Goal: Transaction & Acquisition: Purchase product/service

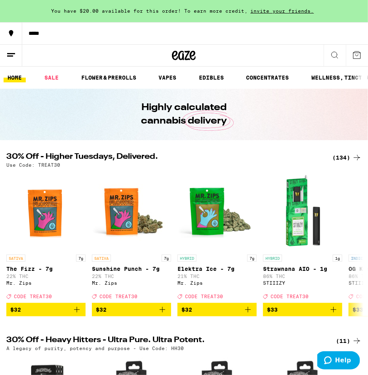
click at [223, 160] on h2 "30% Off - Higher Tuesdays, Delivered." at bounding box center [164, 158] width 316 height 10
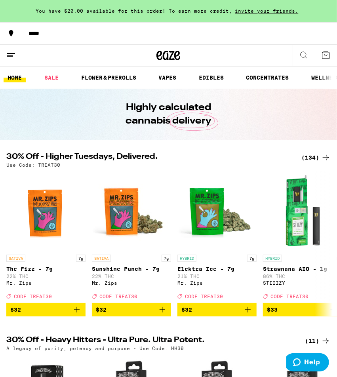
click at [316, 155] on div "(134)" at bounding box center [315, 158] width 29 height 10
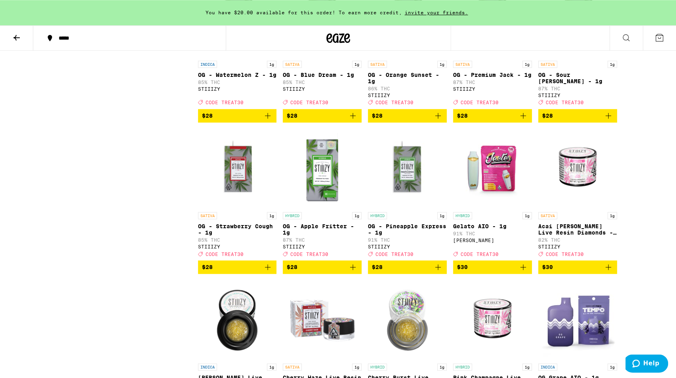
scroll to position [2264, 0]
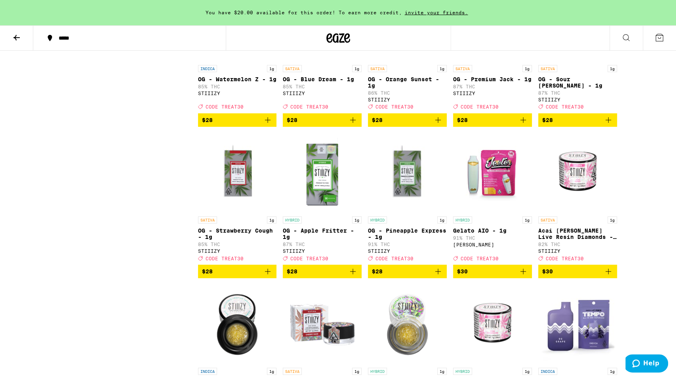
click at [367, 61] on img "Open page for OG - Premium Jack - 1g from STIIIZY" at bounding box center [492, 21] width 79 height 79
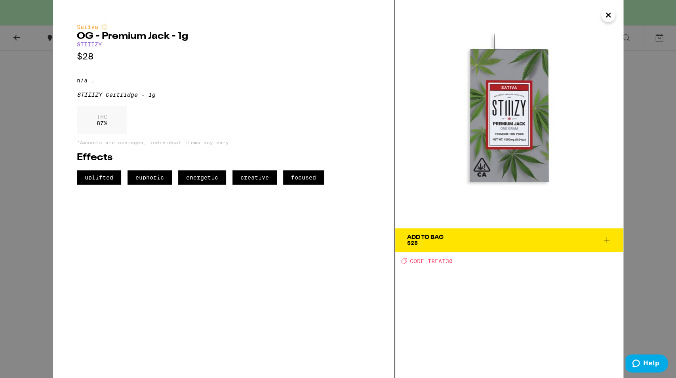
click at [367, 239] on span "Add To Bag $28" at bounding box center [509, 239] width 204 height 11
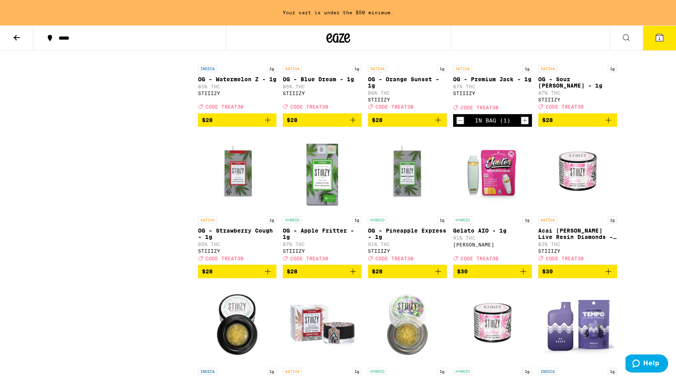
click at [367, 125] on icon "Increment" at bounding box center [524, 121] width 7 height 10
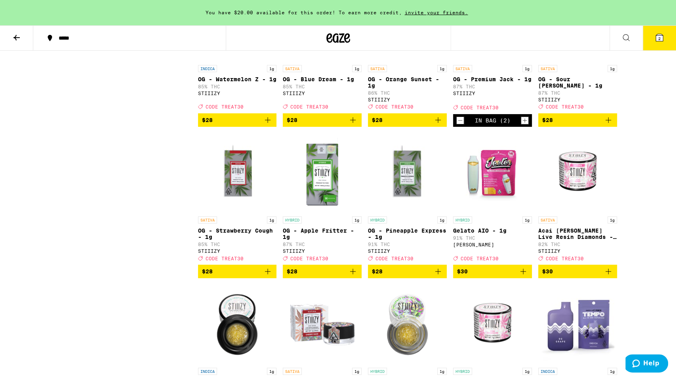
click at [367, 125] on icon "Increment" at bounding box center [524, 121] width 7 height 10
click at [367, 44] on button "3" at bounding box center [658, 38] width 33 height 25
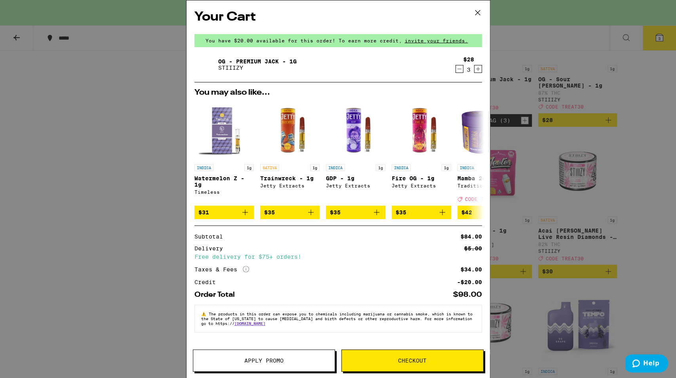
click at [295, 353] on button "Apply Promo" at bounding box center [264, 360] width 142 height 22
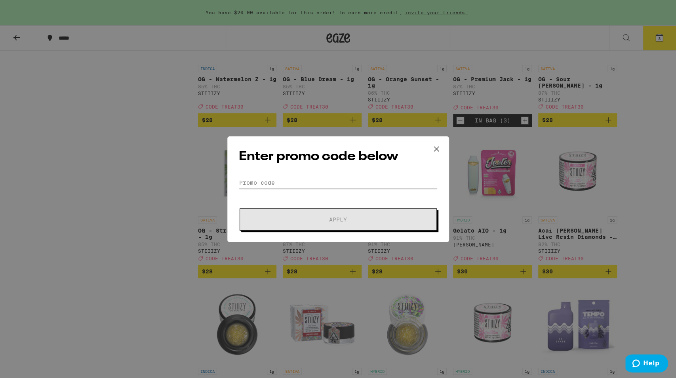
click at [289, 185] on input "Promo Code" at bounding box center [338, 183] width 199 height 12
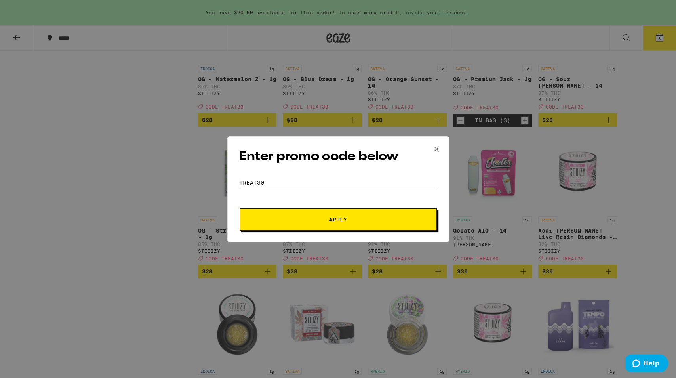
type input "treat30"
click at [239, 208] on button "Apply" at bounding box center [337, 219] width 197 height 22
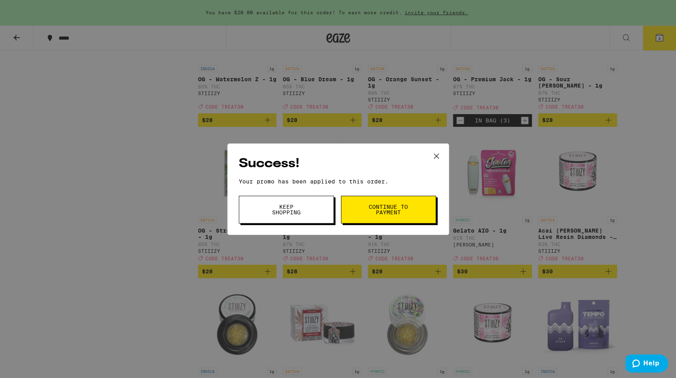
click at [367, 213] on span "Continue to payment" at bounding box center [388, 209] width 40 height 11
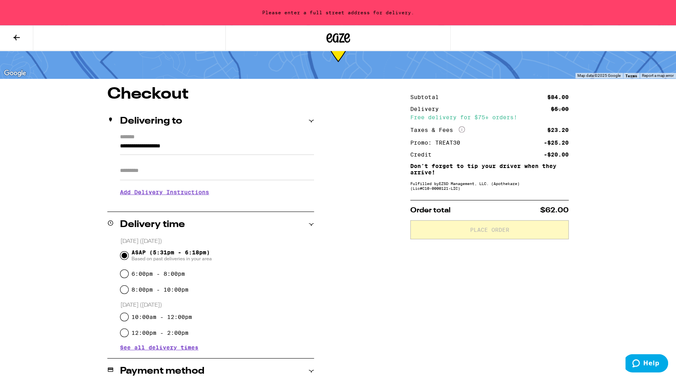
scroll to position [41, 0]
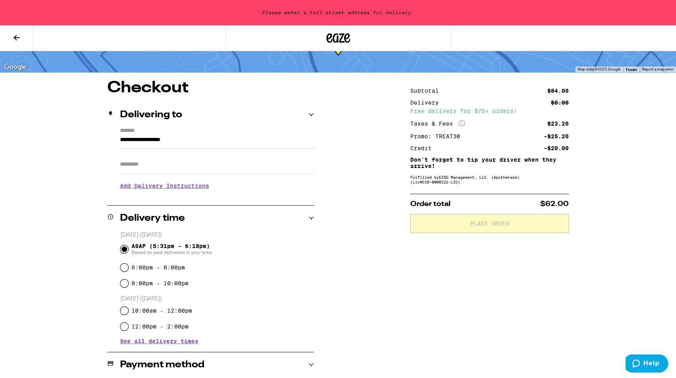
click at [365, 235] on div "**********" at bounding box center [338, 290] width 570 height 420
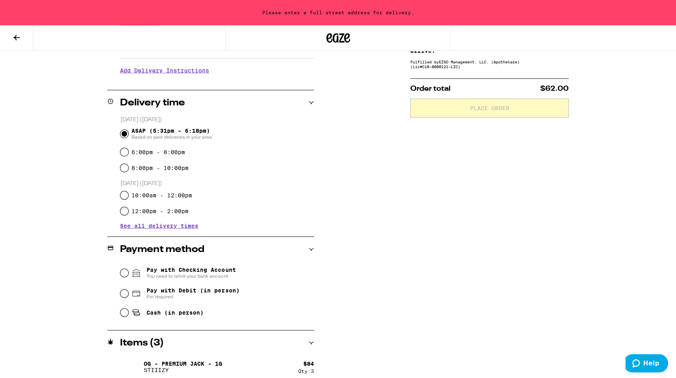
scroll to position [162, 0]
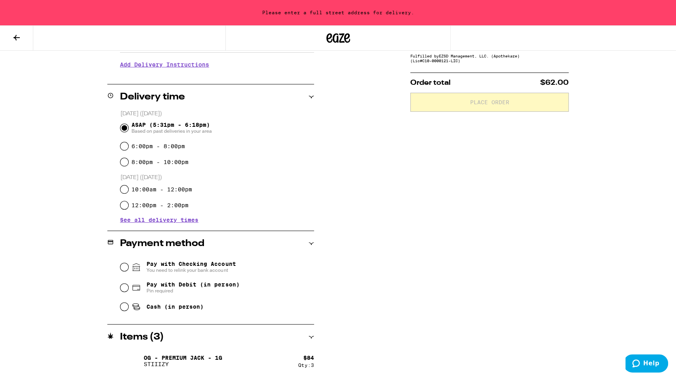
click at [204, 291] on span "Pin required" at bounding box center [192, 290] width 93 height 6
click at [128, 291] on input "Pay with Debit (in person) Pin required" at bounding box center [124, 287] width 8 height 8
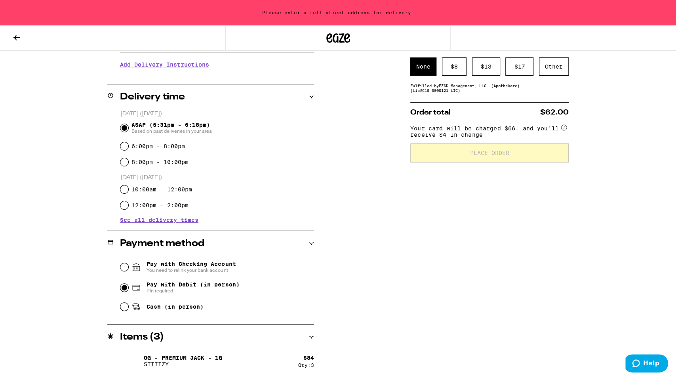
click at [196, 260] on span "Pay with Checking Account You need to relink your bank account" at bounding box center [190, 266] width 89 height 13
click at [128, 263] on input "Pay with Checking Account You need to relink your bank account" at bounding box center [124, 267] width 8 height 8
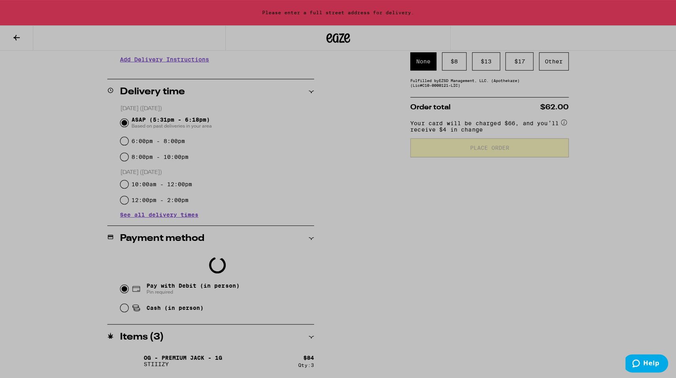
scroll to position [168, 0]
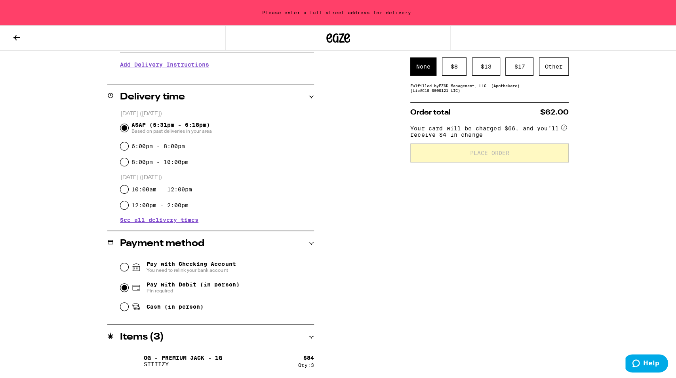
radio input "false"
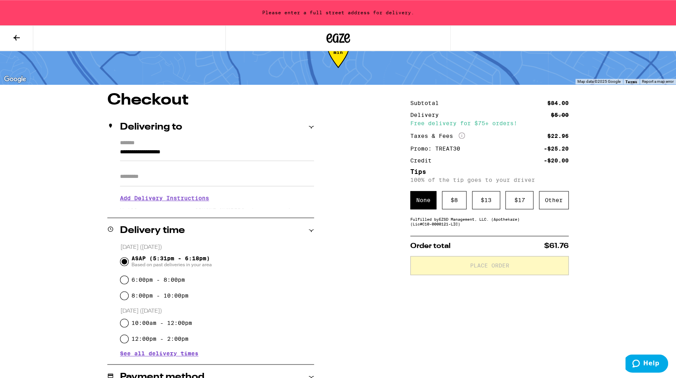
scroll to position [24, 0]
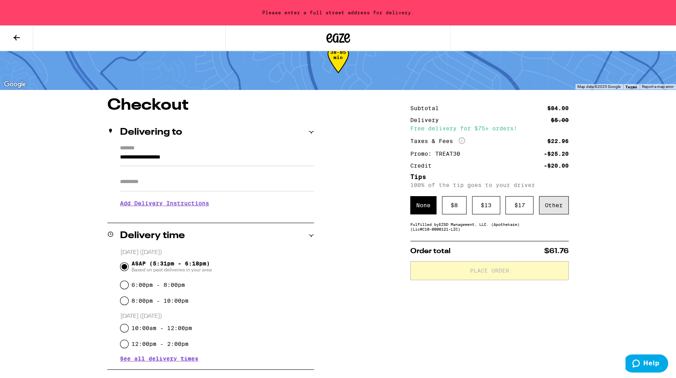
click at [367, 200] on div "Other" at bounding box center [554, 205] width 30 height 18
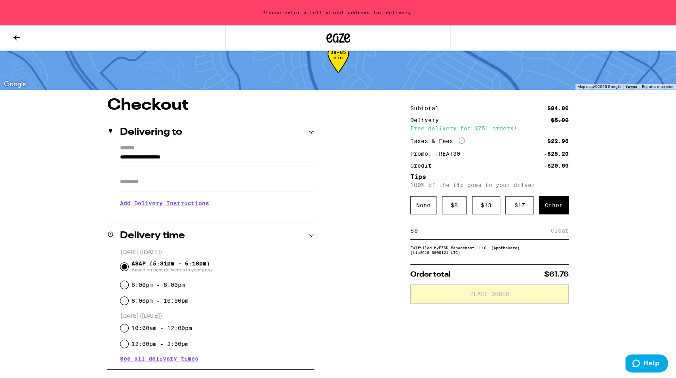
drag, startPoint x: 432, startPoint y: 236, endPoint x: 393, endPoint y: 232, distance: 39.4
click at [367, 232] on input at bounding box center [482, 230] width 137 height 7
type input "5"
type input "4"
click at [367, 235] on div "Save" at bounding box center [561, 230] width 14 height 17
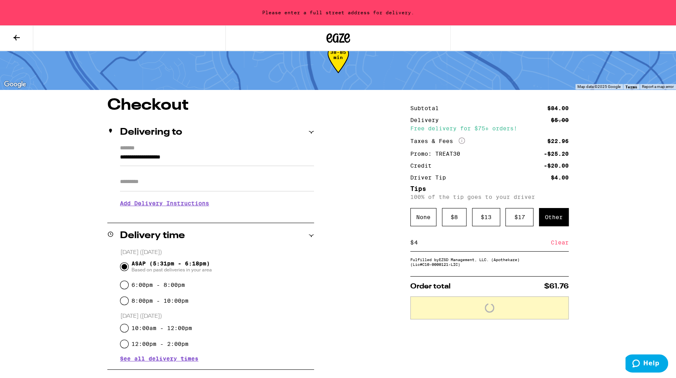
click at [367, 260] on div "**********" at bounding box center [338, 319] width 570 height 445
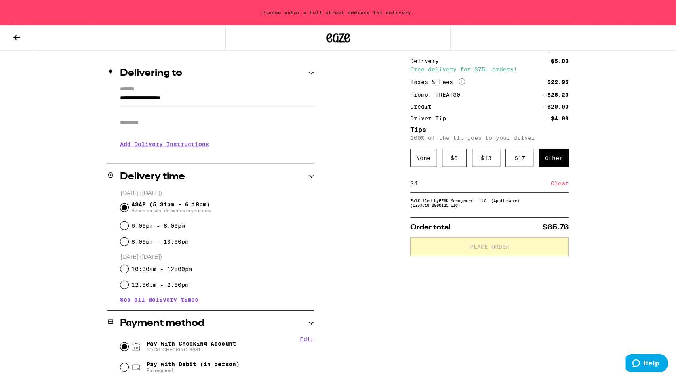
scroll to position [106, 0]
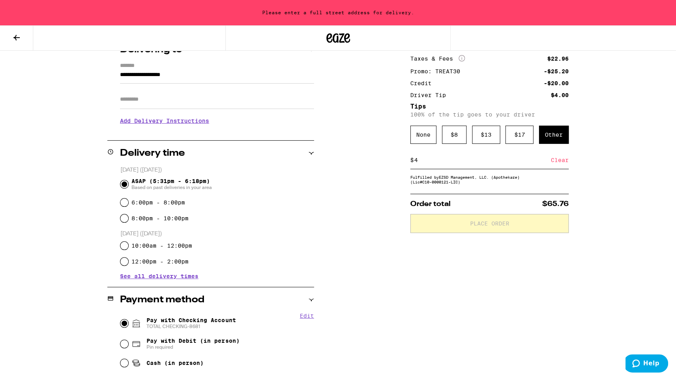
drag, startPoint x: 201, startPoint y: 77, endPoint x: 87, endPoint y: 71, distance: 114.1
click at [120, 72] on input "**********" at bounding box center [217, 76] width 194 height 13
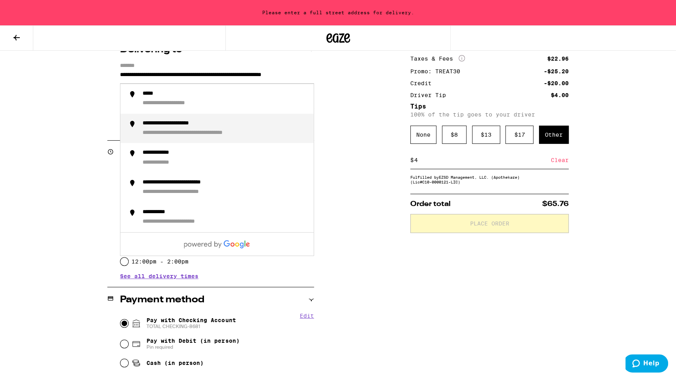
scroll to position [0, 60]
drag, startPoint x: 131, startPoint y: 77, endPoint x: 454, endPoint y: 95, distance: 323.1
click at [314, 85] on input "**********" at bounding box center [217, 77] width 194 height 15
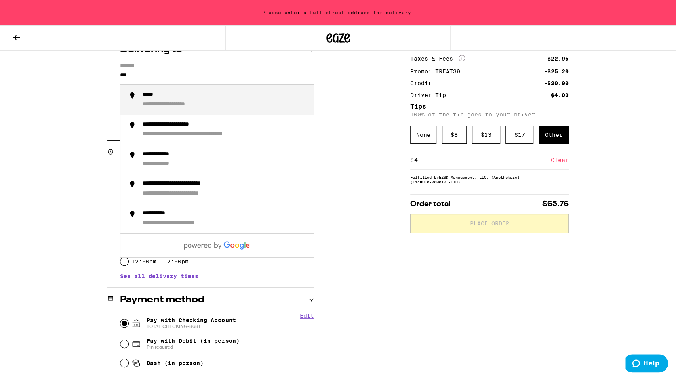
scroll to position [0, 0]
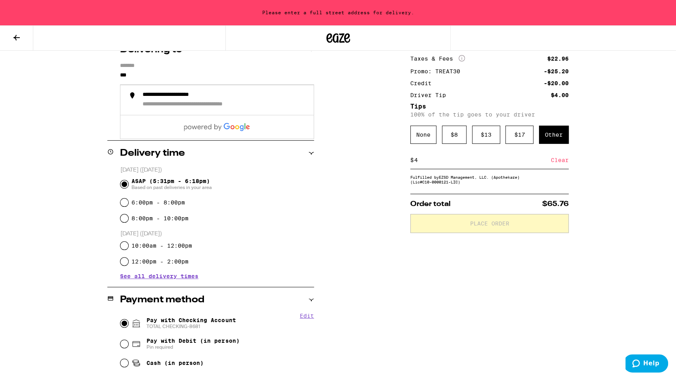
drag, startPoint x: 153, startPoint y: 72, endPoint x: 35, endPoint y: 68, distance: 118.0
click at [120, 73] on input "***" at bounding box center [217, 77] width 194 height 15
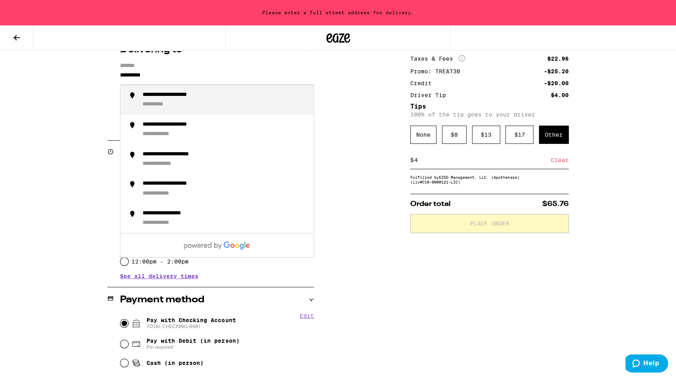
click at [165, 103] on div "**********" at bounding box center [161, 105] width 36 height 8
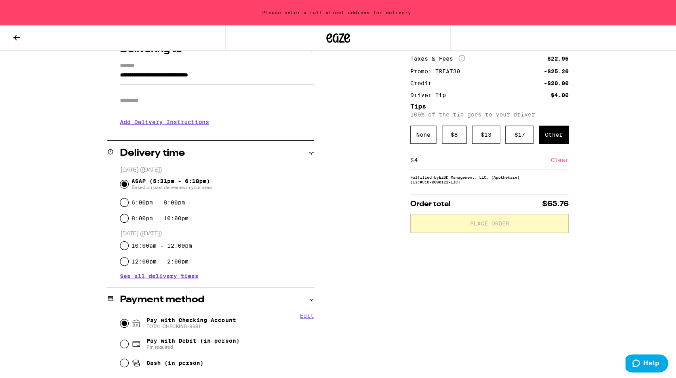
type input "**********"
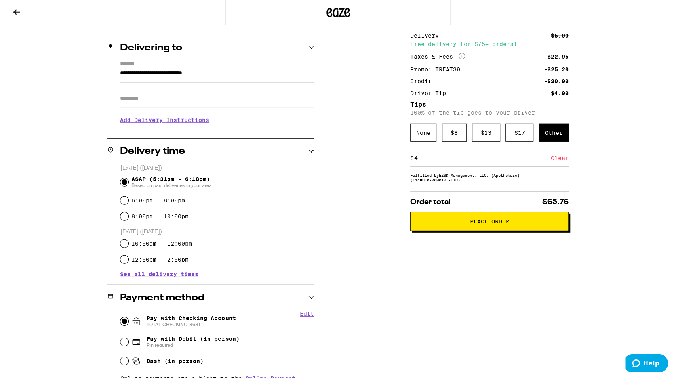
scroll to position [81, 0]
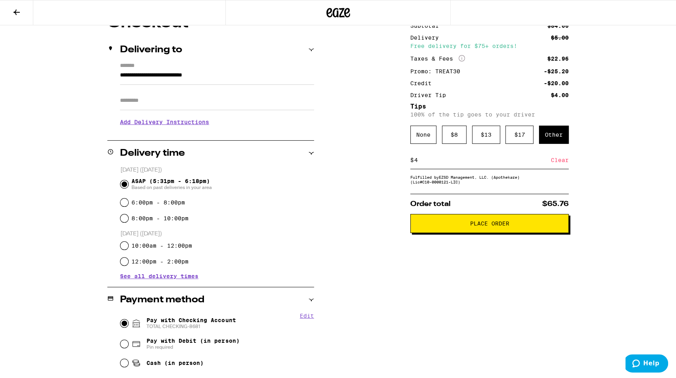
click at [367, 231] on button "Place Order" at bounding box center [489, 223] width 158 height 19
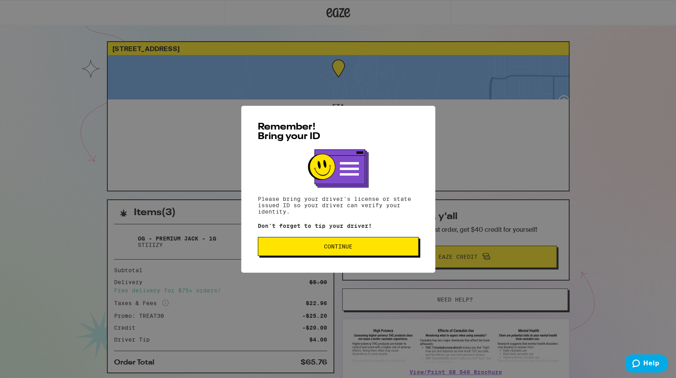
click at [300, 253] on button "Continue" at bounding box center [338, 246] width 161 height 19
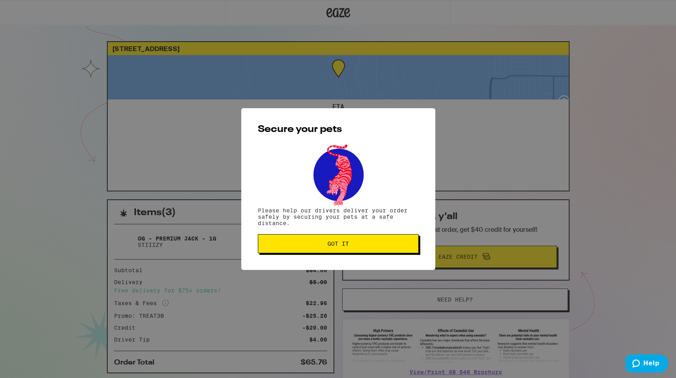
click at [264, 240] on button "Got it" at bounding box center [338, 243] width 161 height 19
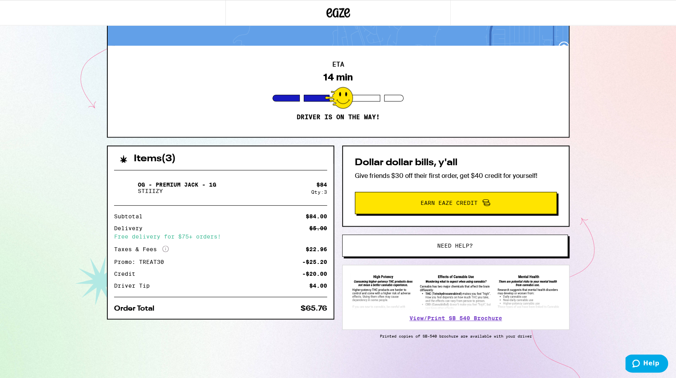
scroll to position [55, 0]
click at [367, 55] on div "9005 Trailridge Ave Santee 92071 ETA 14 min Driver is on the way! Items ( 3 ) O…" at bounding box center [338, 161] width 676 height 431
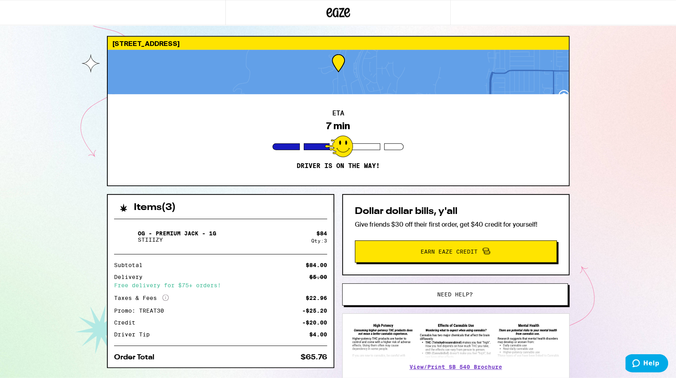
scroll to position [0, 0]
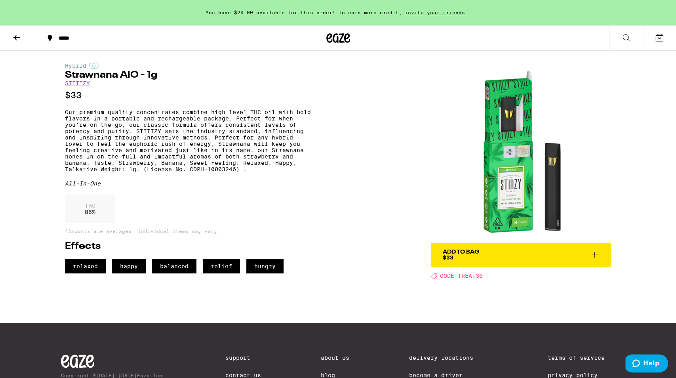
click at [516, 180] on img at bounding box center [521, 153] width 180 height 180
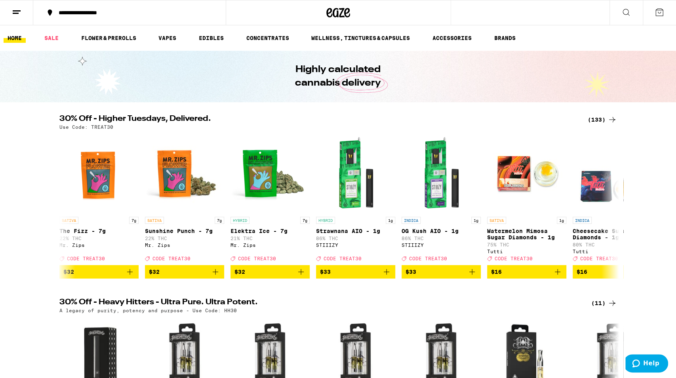
click at [19, 11] on icon at bounding box center [17, 13] width 10 height 10
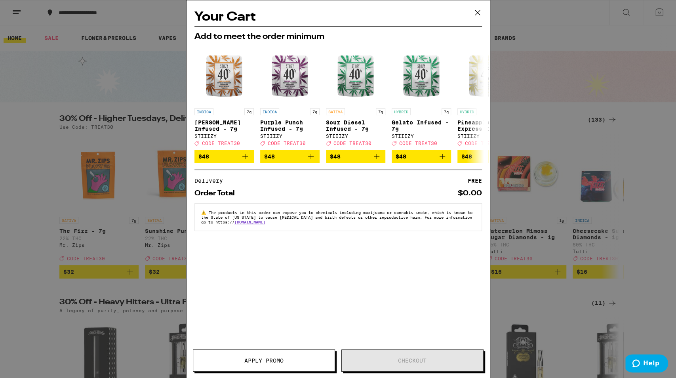
click at [96, 250] on div "Your Cart Add to meet the order minimum INDICA 7g King Louis XIII Infused - 7g …" at bounding box center [338, 189] width 676 height 378
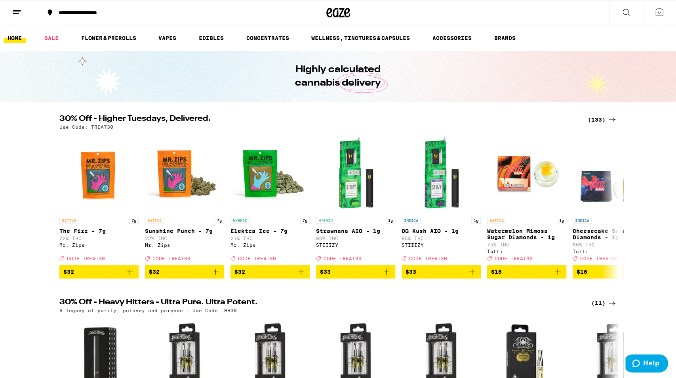
click at [13, 8] on icon at bounding box center [17, 13] width 10 height 10
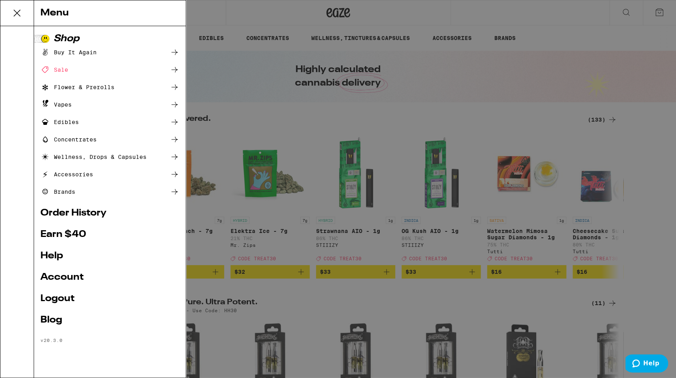
click at [72, 214] on link "Order History" at bounding box center [109, 213] width 139 height 10
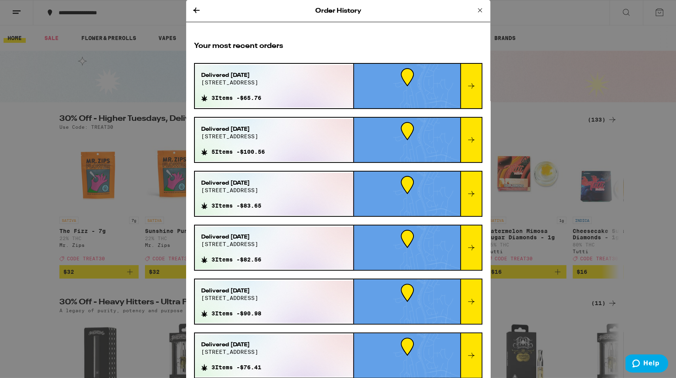
click at [261, 98] on span "3 Items - $65.76" at bounding box center [236, 98] width 50 height 6
click at [403, 84] on div at bounding box center [407, 86] width 106 height 44
click at [479, 85] on div at bounding box center [470, 86] width 21 height 44
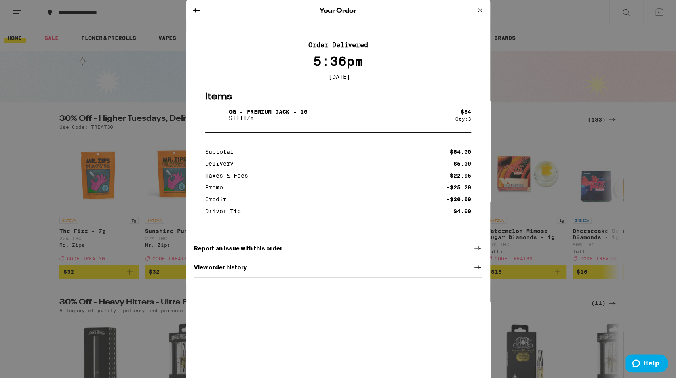
click at [235, 251] on p "Report an issue with this order" at bounding box center [238, 248] width 88 height 6
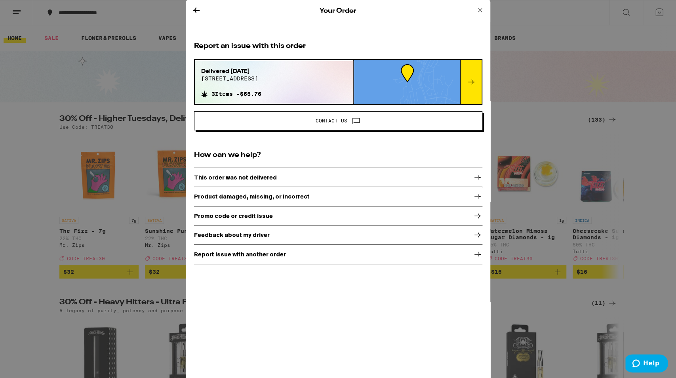
click at [135, 48] on div "Your Order Report an issue with this order Delivered Sep 9, 2025 9005 trailridg…" at bounding box center [338, 189] width 676 height 378
click at [481, 6] on icon at bounding box center [480, 11] width 10 height 10
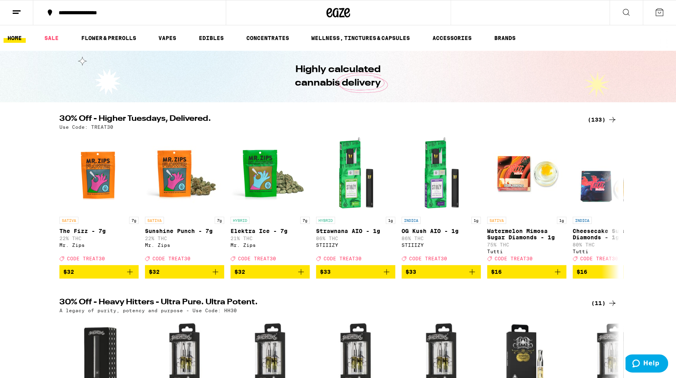
click at [661, 15] on icon at bounding box center [659, 12] width 7 height 7
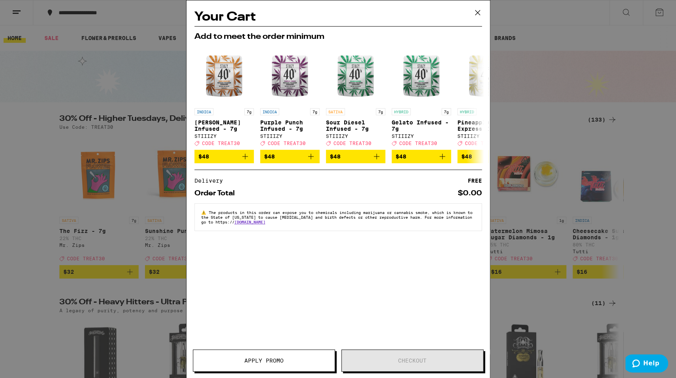
click at [98, 128] on div "Your Cart Add to meet the order minimum INDICA 7g King Louis XIII Infused - 7g …" at bounding box center [338, 189] width 676 height 378
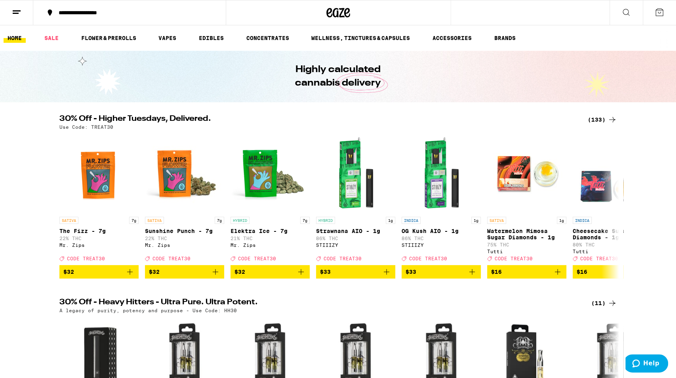
click at [12, 12] on icon at bounding box center [17, 13] width 10 height 10
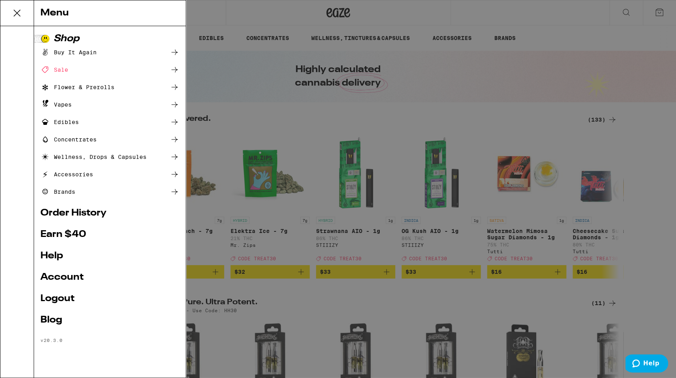
click at [55, 255] on link "Help" at bounding box center [109, 256] width 139 height 10
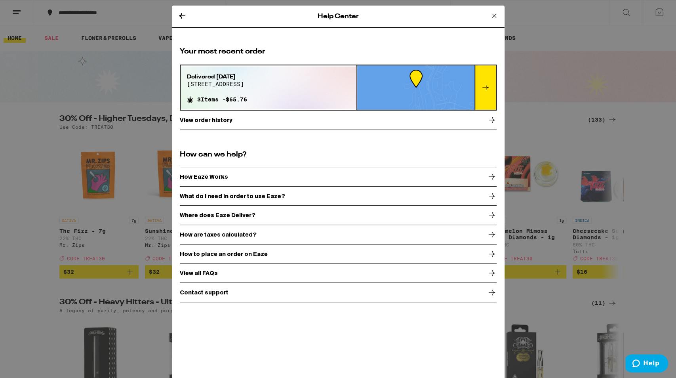
click at [219, 292] on p "Contact support" at bounding box center [204, 292] width 49 height 6
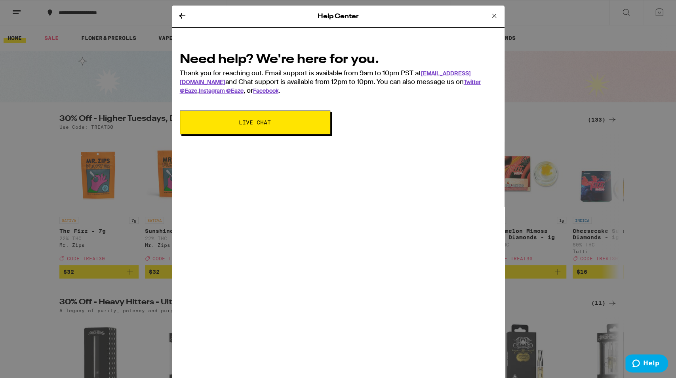
click at [270, 123] on span "Live Chat" at bounding box center [255, 123] width 32 height 6
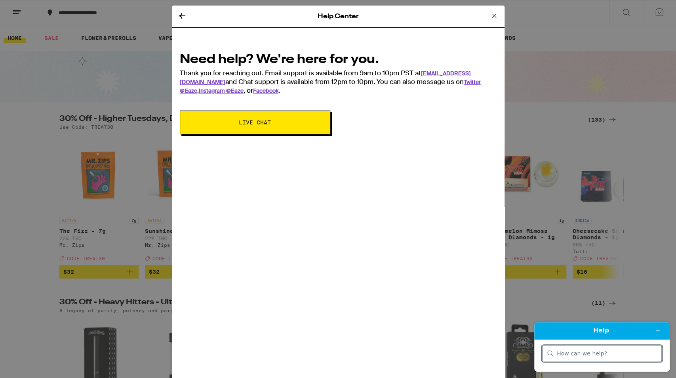
click at [608, 355] on input "search" at bounding box center [607, 353] width 100 height 7
type input "hi"
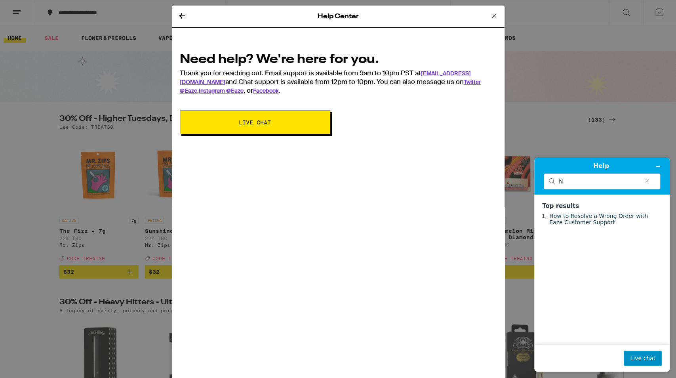
click at [647, 358] on button "Live chat" at bounding box center [642, 357] width 38 height 15
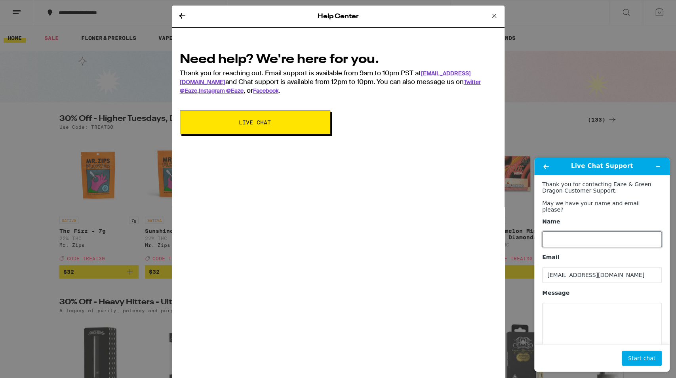
click at [578, 242] on input "Name" at bounding box center [602, 239] width 120 height 16
type input "abe"
click at [591, 327] on textarea "Message" at bounding box center [602, 324] width 120 height 44
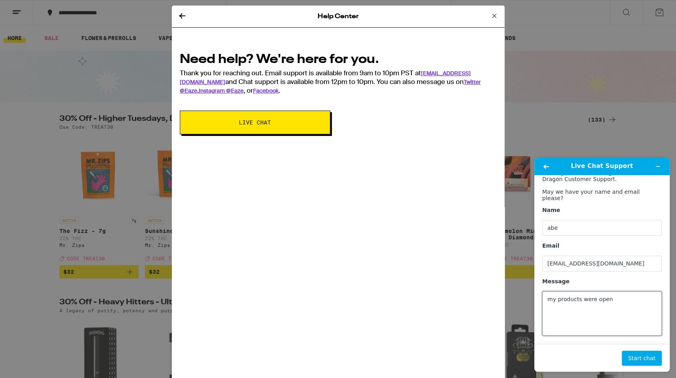
scroll to position [12, 0]
type textarea "my products were open"
click at [639, 356] on button "Start chat" at bounding box center [641, 357] width 40 height 15
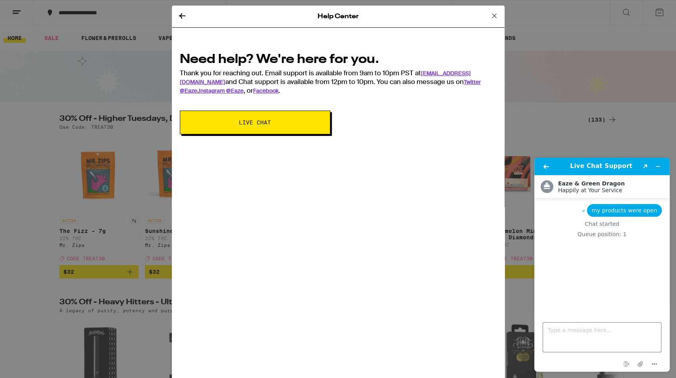
scroll to position [2, 0]
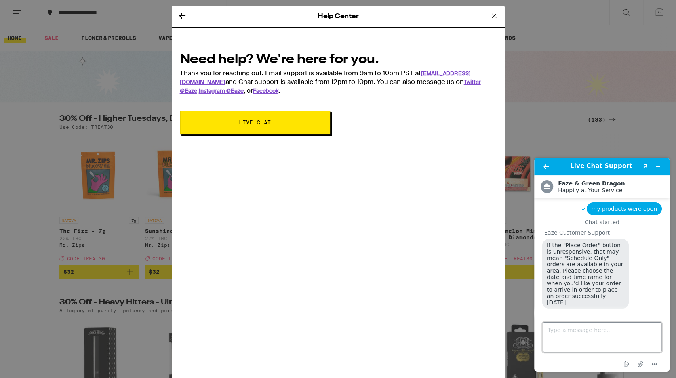
click at [599, 344] on textarea "Type a message here..." at bounding box center [601, 337] width 119 height 30
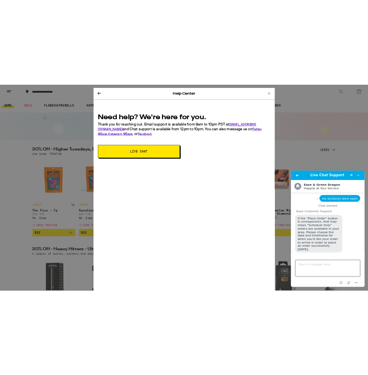
scroll to position [5, 0]
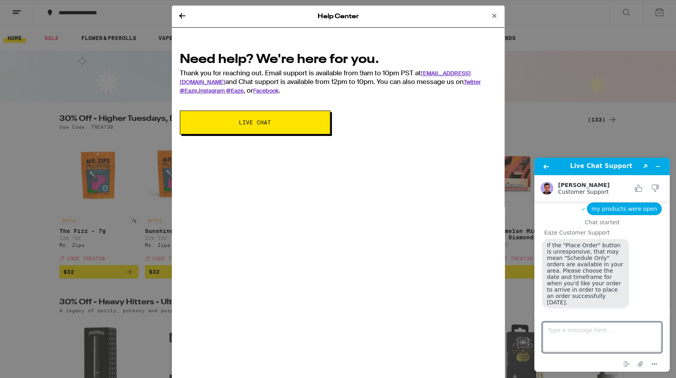
drag, startPoint x: 390, startPoint y: 245, endPoint x: 418, endPoint y: 187, distance: 65.0
click at [389, 245] on div "Help Center Need help? We're here for you. Thank you for reaching out. Email su…" at bounding box center [338, 195] width 333 height 378
click at [494, 17] on icon at bounding box center [494, 16] width 10 height 10
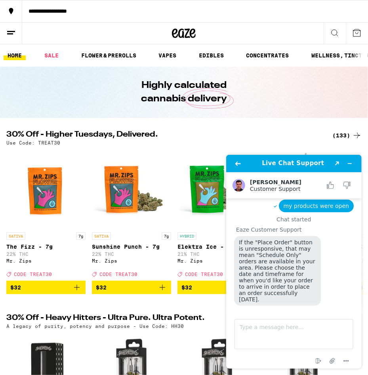
scroll to position [57, 0]
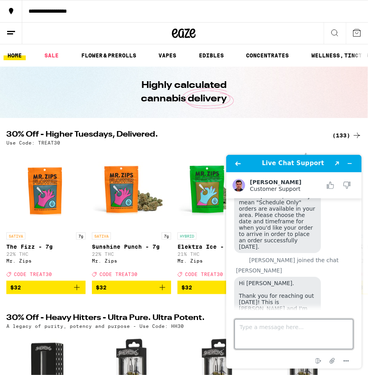
click at [257, 330] on textarea "Type a message here..." at bounding box center [293, 334] width 119 height 30
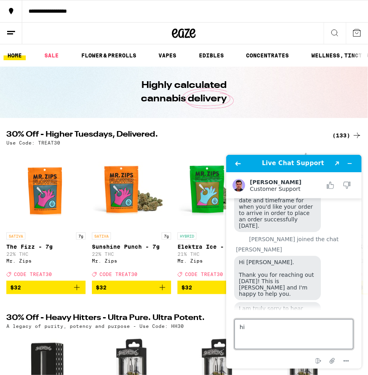
type textarea "h"
click at [258, 323] on textarea "Type a message here..." at bounding box center [293, 334] width 119 height 30
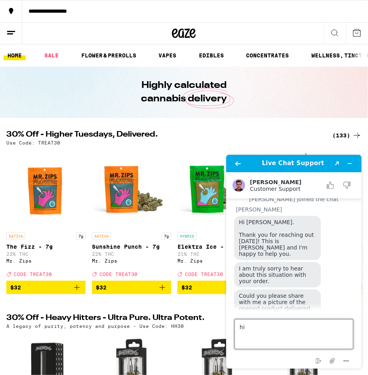
type textarea "h"
type textarea "sure, one moment"
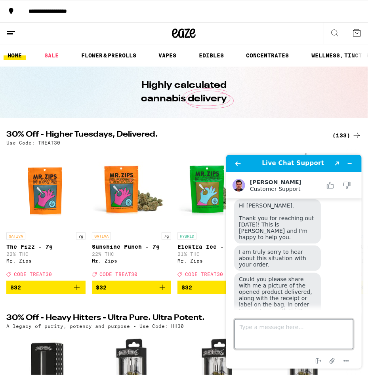
click at [298, 324] on textarea "Type a message here..." at bounding box center [293, 334] width 119 height 30
type textarea "s"
type textarea "sorry for the wait, have to send the pics to my laptop"
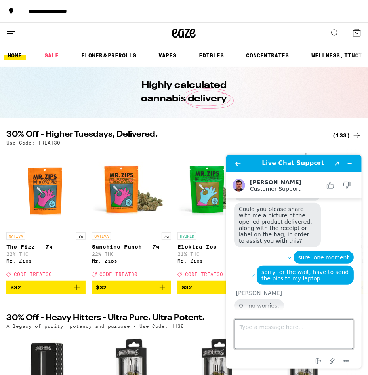
scroll to position [252, 0]
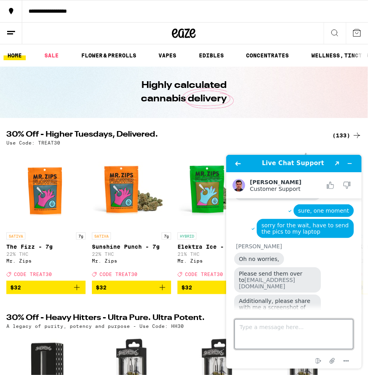
click at [250, 327] on textarea "Type a message here..." at bounding box center [293, 334] width 119 height 30
drag, startPoint x: 262, startPoint y: 329, endPoint x: 271, endPoint y: 337, distance: 11.8
click at [262, 329] on textarea "Type a message here..." at bounding box center [293, 334] width 119 height 30
click at [258, 333] on textarea "Type a message here..." at bounding box center [293, 334] width 119 height 30
click at [331, 361] on icon "Attach file" at bounding box center [332, 360] width 15 height 15
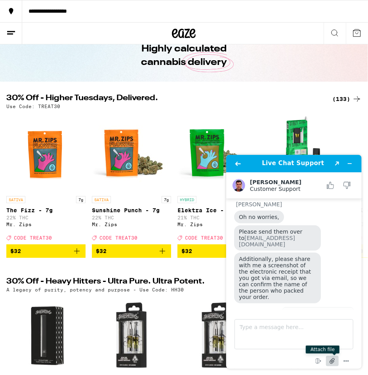
scroll to position [41, 0]
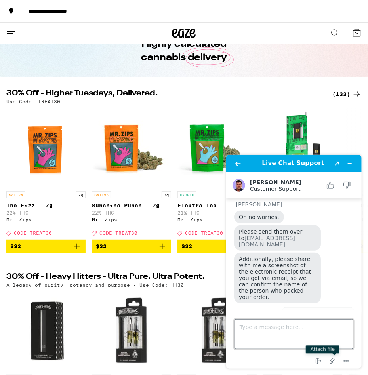
click at [270, 331] on textarea "Type a message here..." at bounding box center [293, 334] width 119 height 30
click at [291, 332] on textarea "its too big for me to take a whole screenshot of." at bounding box center [293, 334] width 119 height 30
type textarea "its too big for me to take a whole screenshot of. its order #14460267"
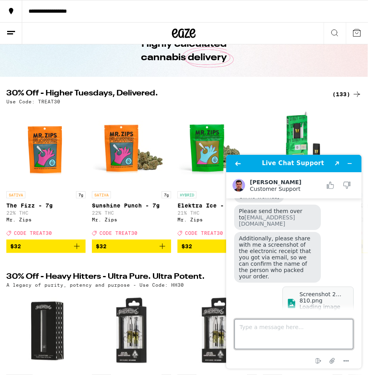
scroll to position [349, 0]
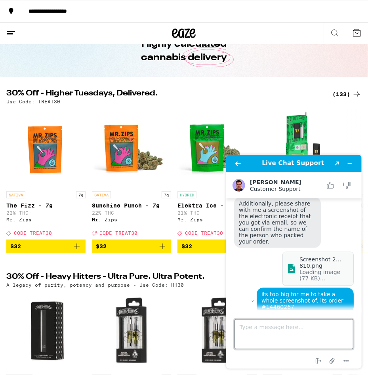
click at [285, 336] on textarea "Type a message here..." at bounding box center [293, 334] width 119 height 30
click at [335, 359] on icon "Attach file" at bounding box center [332, 360] width 15 height 15
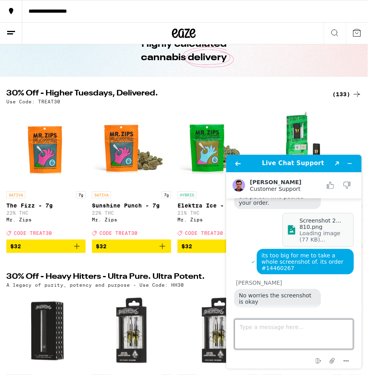
click at [280, 334] on textarea "Type a message here..." at bounding box center [293, 334] width 119 height 30
type textarea "nvm i zoomed out and got it"
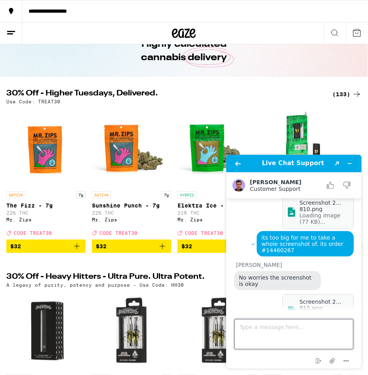
click at [303, 331] on textarea "Type a message here..." at bounding box center [293, 334] width 119 height 30
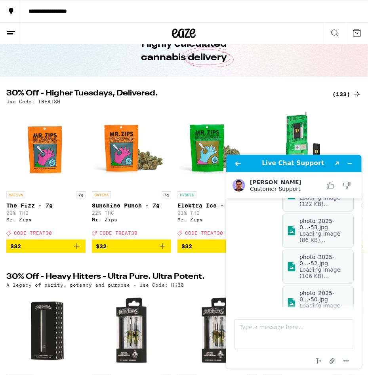
scroll to position [571, 0]
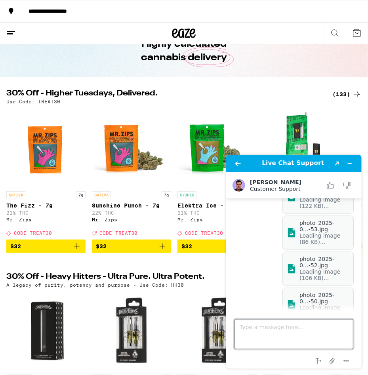
click at [261, 326] on textarea "Type a message here..." at bounding box center [293, 334] width 119 height 30
type textarea "no worries"
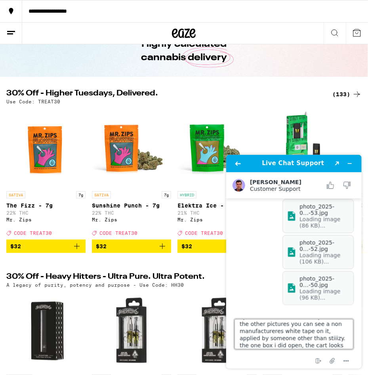
scroll to position [39, 0]
type textarea "its hard to see so i circled it in one picture. the original sealing tape is di…"
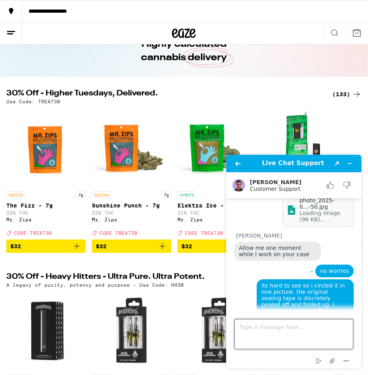
scroll to position [700, 0]
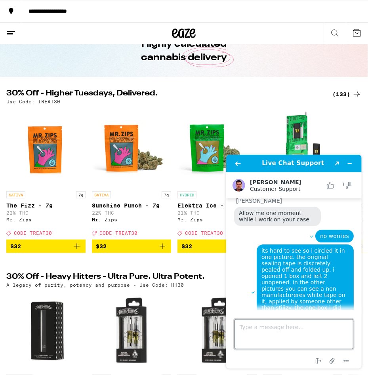
click at [272, 333] on textarea "Type a message here..." at bounding box center [293, 334] width 119 height 30
type textarea "all 3 boxes were the same"
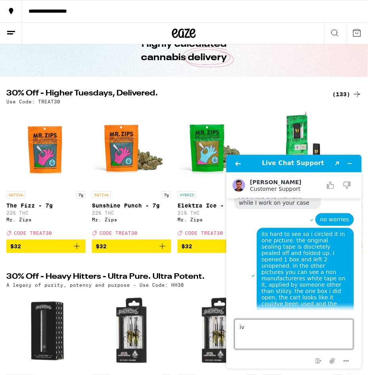
type textarea "i"
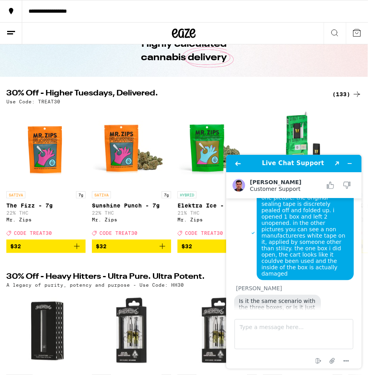
scroll to position [760, 0]
click at [282, 328] on textarea "Type a message here..." at bounding box center [293, 334] width 119 height 30
type textarea "take your time"
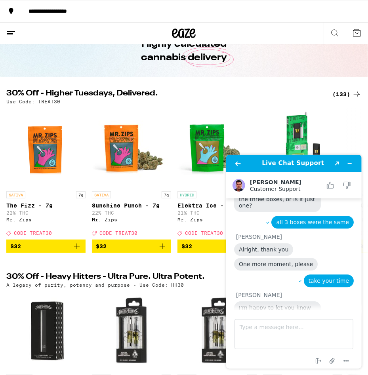
scroll to position [902, 0]
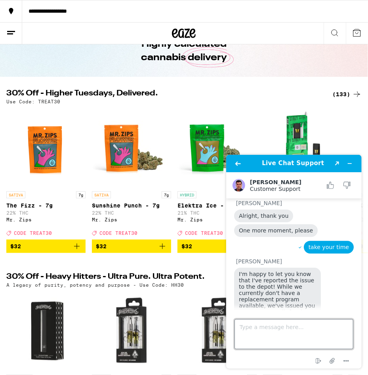
click at [285, 339] on textarea "Type a message here..." at bounding box center [293, 334] width 119 height 30
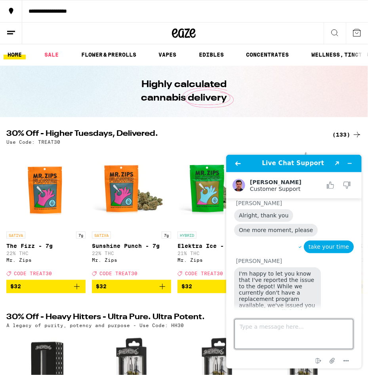
scroll to position [0, 0]
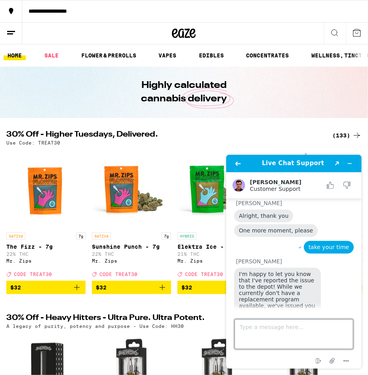
click at [281, 334] on textarea "Type a message here..." at bounding box center [293, 334] width 119 height 30
click at [272, 331] on textarea "Type a message here..." at bounding box center [293, 334] width 119 height 30
click at [273, 338] on textarea "Type a message here..." at bounding box center [293, 334] width 119 height 30
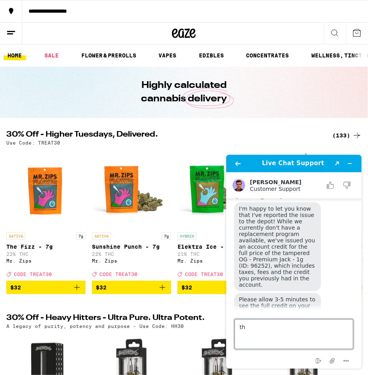
type textarea "t"
click at [341, 329] on textarea "thank you very much for the support." at bounding box center [293, 334] width 119 height 30
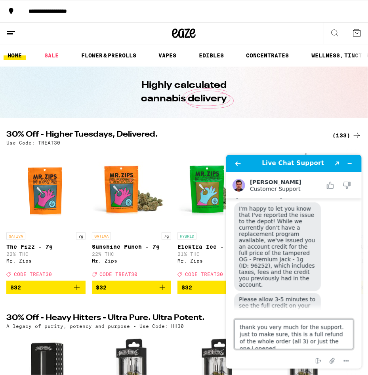
type textarea "thank you very much for the support. just to make sure, this is a full refund o…"
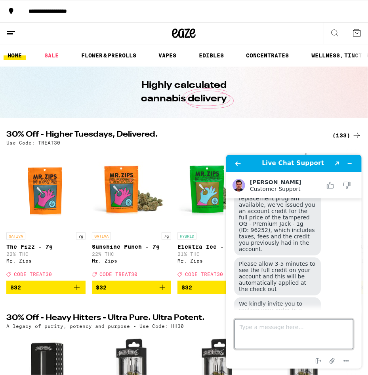
scroll to position [1031, 0]
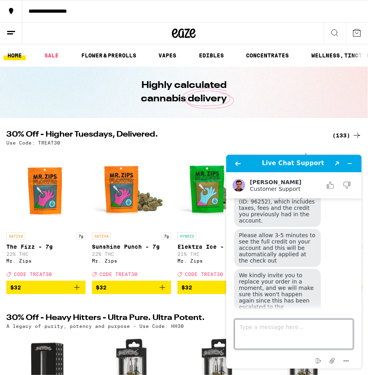
click at [277, 334] on textarea "Type a message here..." at bounding box center [293, 334] width 119 height 30
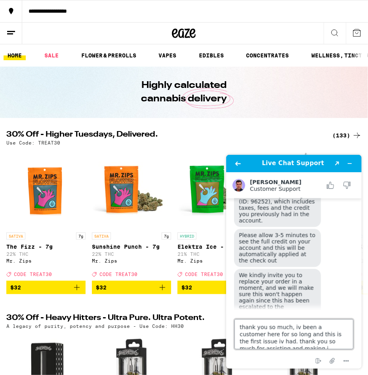
scroll to position [3, 0]
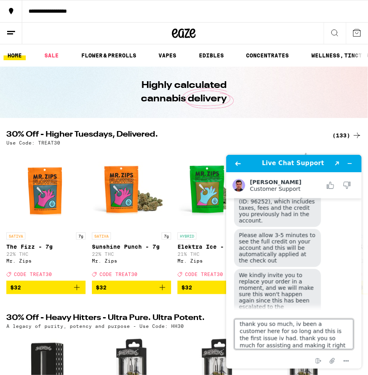
type textarea "thank you so much, iv been a customer here for so long and this is the first is…"
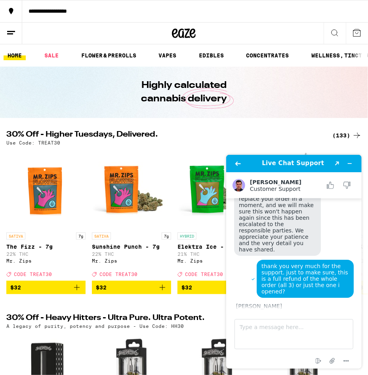
scroll to position [1148, 0]
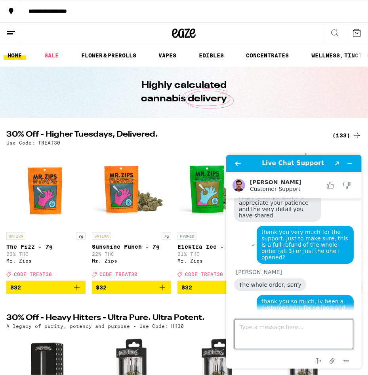
click at [294, 336] on textarea "Type a message here..." at bounding box center [293, 334] width 119 height 30
type textarea "no that was all, thanks so much again and have a great night"
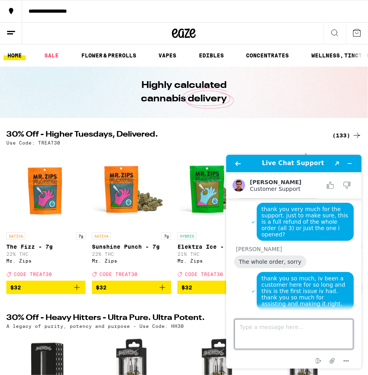
scroll to position [1275, 0]
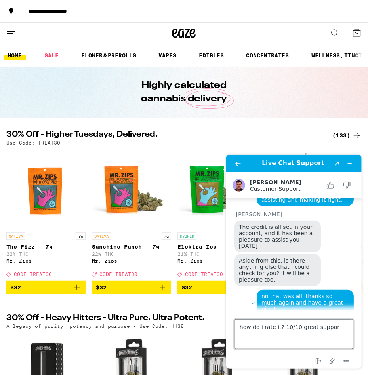
type textarea "how do i rate it? 10/10 great support"
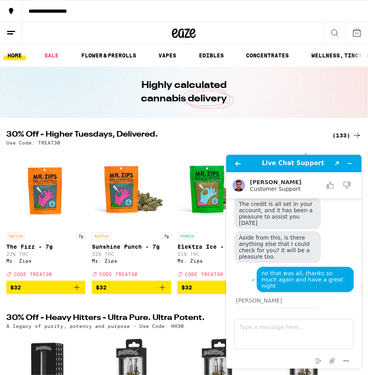
click at [362, 33] on button at bounding box center [357, 33] width 22 height 21
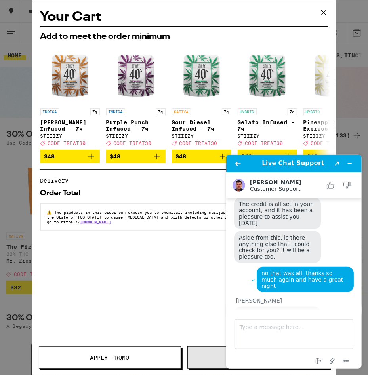
scroll to position [1321, 0]
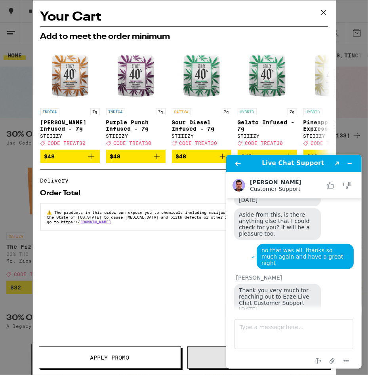
click at [320, 8] on icon at bounding box center [323, 13] width 12 height 12
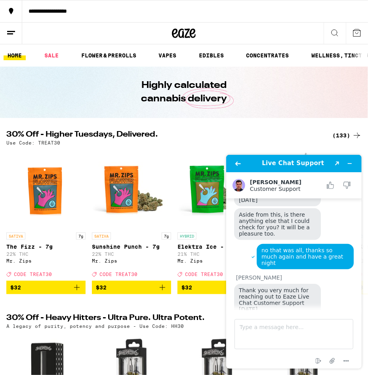
click at [11, 36] on icon at bounding box center [11, 33] width 10 height 10
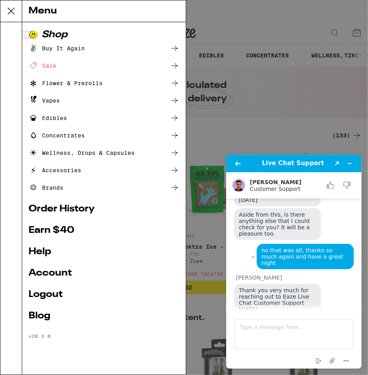
click at [46, 275] on link "Account" at bounding box center [104, 273] width 151 height 10
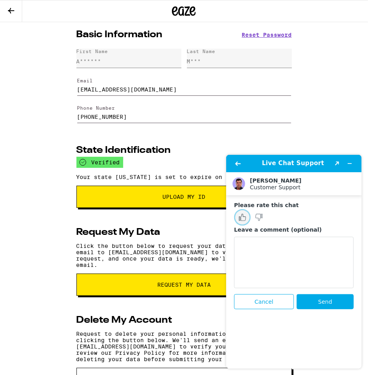
click at [244, 217] on icon "Rate this chat as good" at bounding box center [242, 217] width 5 height 7
click at [258, 253] on textarea "Leave a comment (optional)" at bounding box center [294, 261] width 120 height 51
click at [308, 302] on button "Send" at bounding box center [324, 301] width 57 height 15
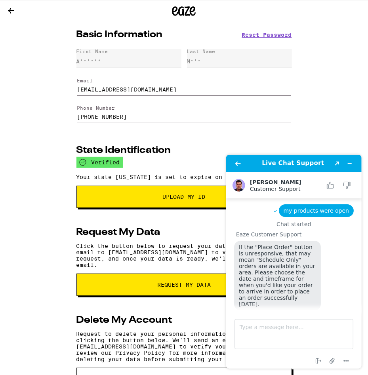
scroll to position [1330, 0]
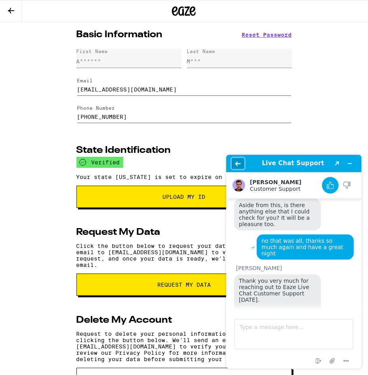
click at [235, 162] on button "Back" at bounding box center [237, 163] width 13 height 11
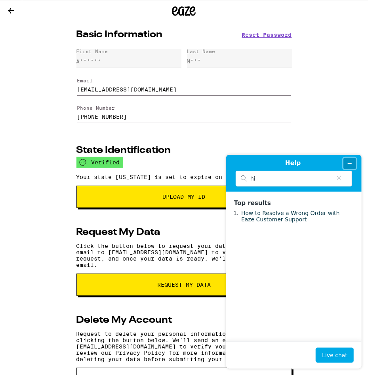
click at [352, 165] on button "Minimize widget" at bounding box center [349, 163] width 13 height 11
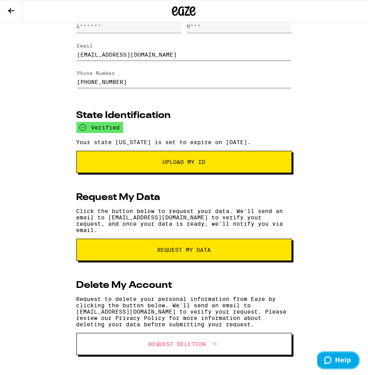
scroll to position [0, 0]
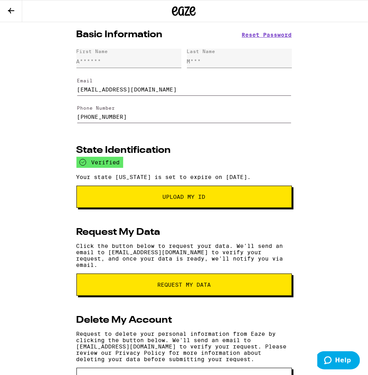
click at [19, 13] on button at bounding box center [11, 11] width 22 height 22
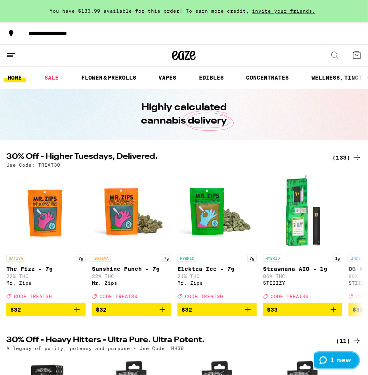
click at [327, 361] on icon "1 new" at bounding box center [323, 360] width 8 height 8
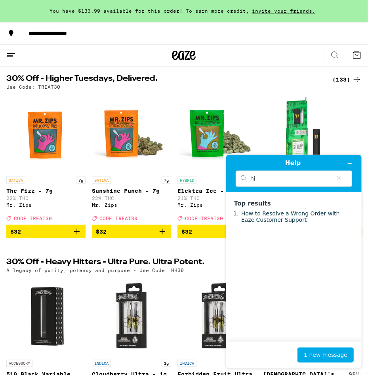
scroll to position [124, 0]
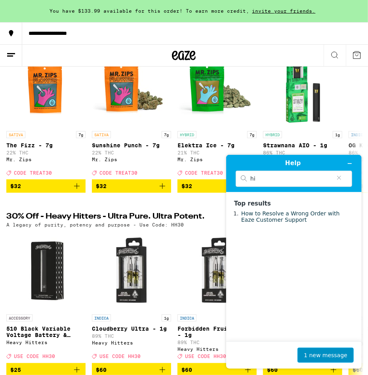
click at [316, 353] on button "1 new message" at bounding box center [325, 354] width 56 height 15
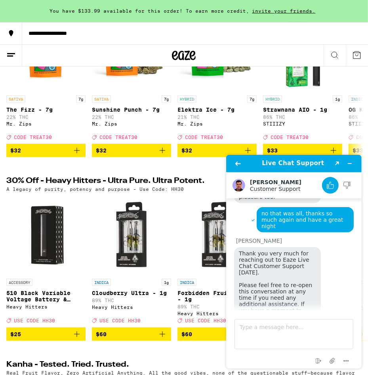
scroll to position [165, 0]
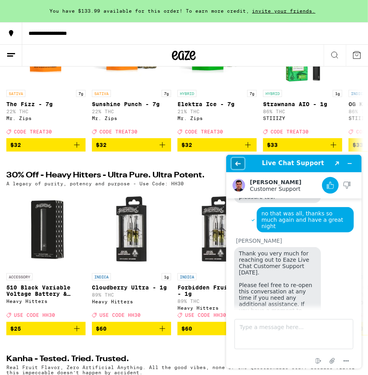
click at [238, 165] on icon "Back" at bounding box center [238, 163] width 6 height 6
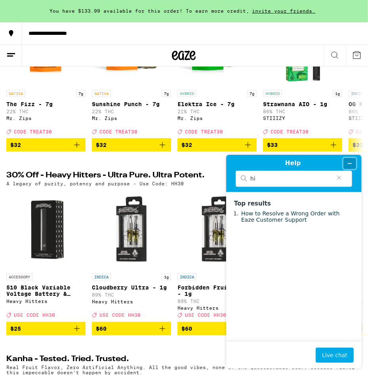
click at [351, 162] on icon "Minimize widget" at bounding box center [349, 163] width 6 height 6
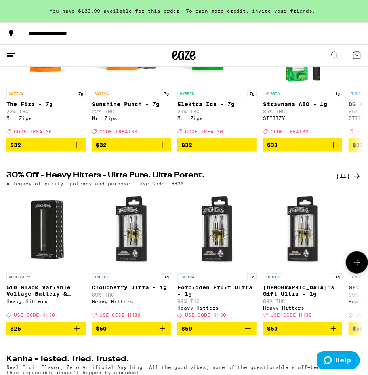
click at [357, 267] on icon at bounding box center [357, 263] width 10 height 10
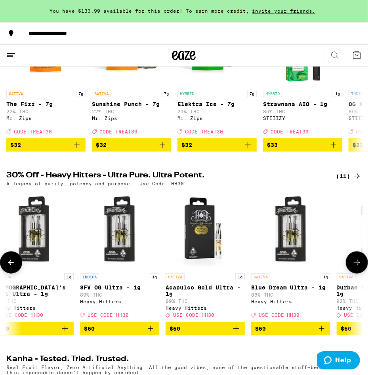
click at [357, 267] on icon at bounding box center [357, 263] width 10 height 10
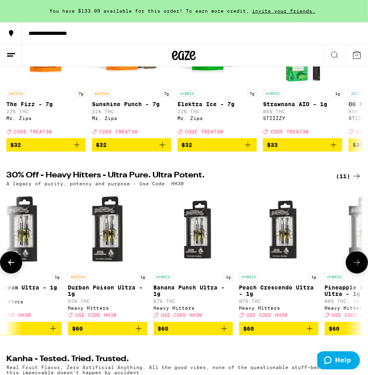
click at [357, 267] on icon at bounding box center [357, 263] width 10 height 10
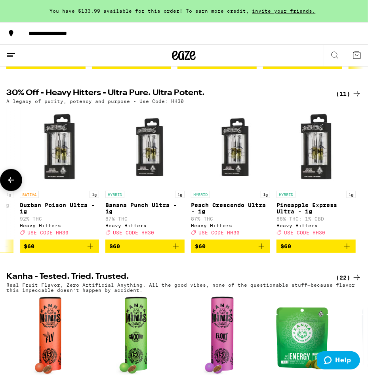
scroll to position [82, 0]
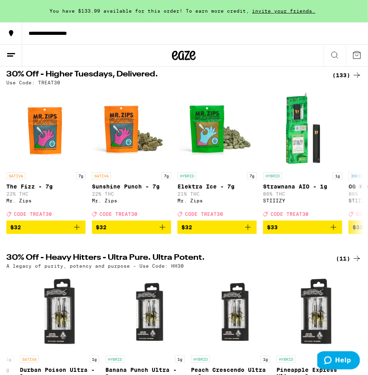
click at [346, 72] on div "(133)" at bounding box center [346, 75] width 29 height 10
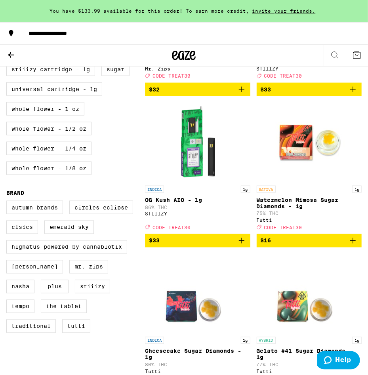
scroll to position [371, 0]
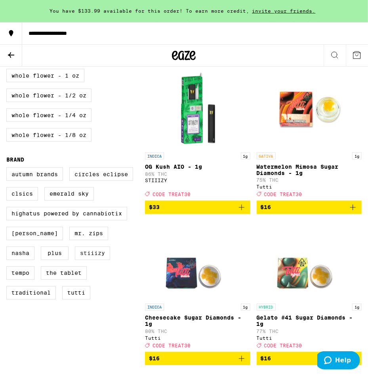
click at [75, 260] on label "STIIIZY" at bounding box center [92, 253] width 35 height 13
click at [8, 169] on input "STIIIZY" at bounding box center [8, 169] width 0 height 0
checkbox input "true"
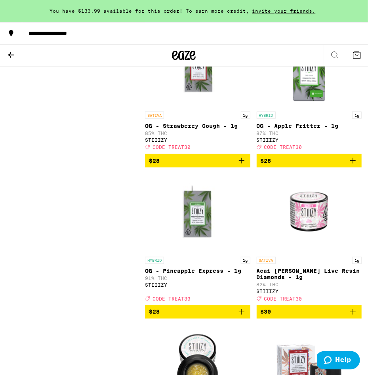
scroll to position [1441, 0]
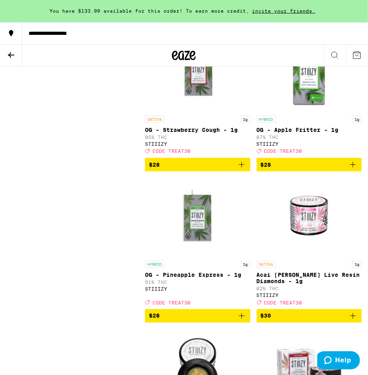
click at [310, 112] on img "Open page for OG - Apple Fritter - 1g from STIIIZY" at bounding box center [308, 71] width 79 height 79
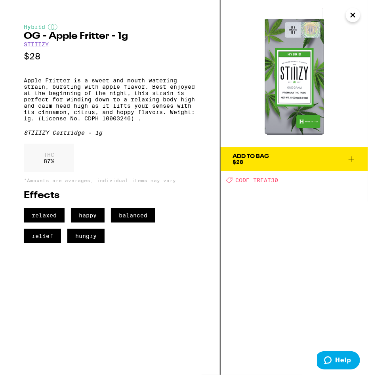
click at [275, 163] on span "Add To Bag $28" at bounding box center [294, 159] width 124 height 11
click at [275, 154] on div "HYBRID 1g OG - Apple Fritter - 1g 87% THC STIIIZY Deal Created with Sketch. COD…" at bounding box center [309, 135] width 105 height 38
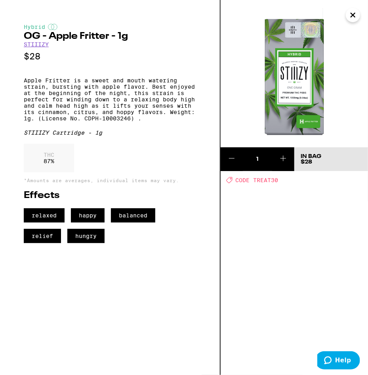
click at [354, 14] on icon "Close" at bounding box center [353, 15] width 4 height 4
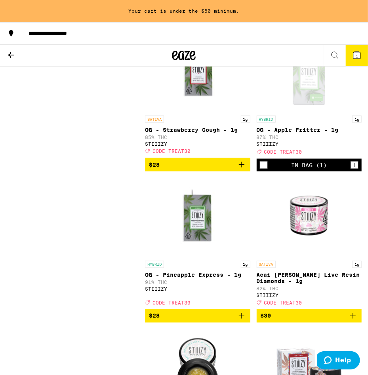
click at [354, 170] on icon "Increment" at bounding box center [354, 165] width 7 height 10
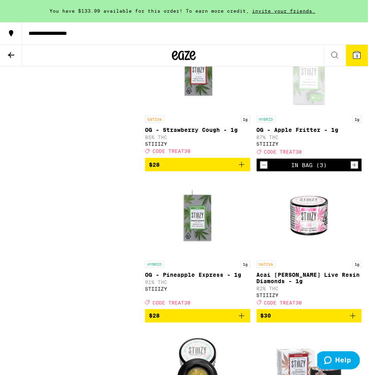
click at [353, 61] on button "3" at bounding box center [357, 55] width 22 height 21
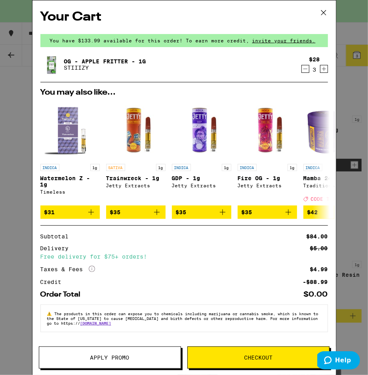
click at [323, 10] on icon at bounding box center [323, 13] width 12 height 12
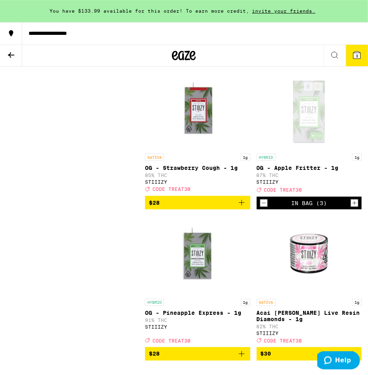
scroll to position [1400, 0]
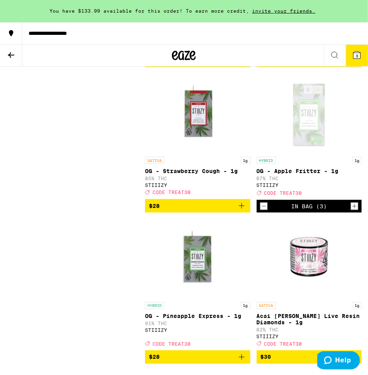
click at [356, 57] on span "3" at bounding box center [356, 55] width 2 height 5
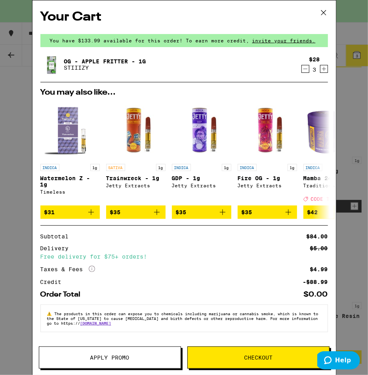
scroll to position [2, 0]
click at [234, 355] on span "Checkout" at bounding box center [258, 358] width 141 height 6
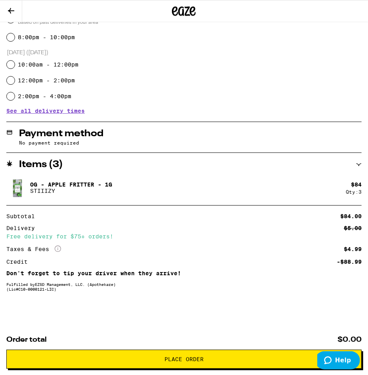
scroll to position [242, 0]
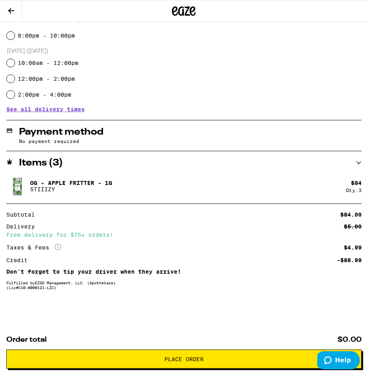
click at [116, 132] on div "Payment method" at bounding box center [183, 132] width 355 height 10
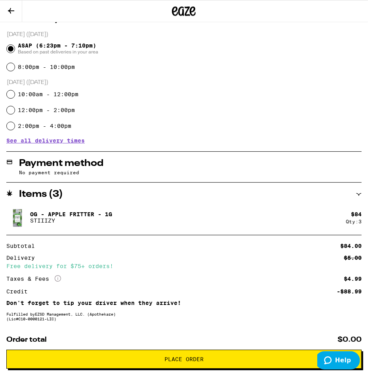
scroll to position [201, 0]
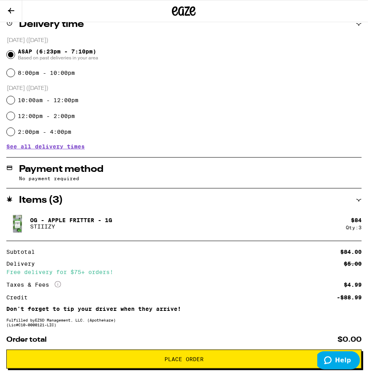
click at [137, 176] on p "No payment required" at bounding box center [190, 178] width 342 height 5
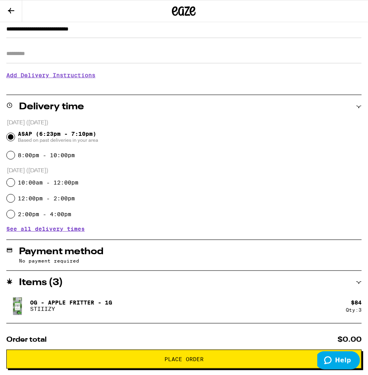
scroll to position [242, 0]
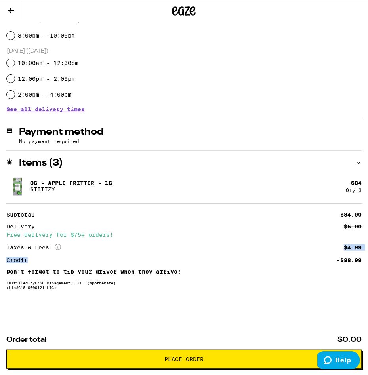
drag, startPoint x: 30, startPoint y: 262, endPoint x: 321, endPoint y: 252, distance: 291.1
click at [321, 252] on div "Subtotal $84.00 Delivery $5.00 Free delivery for $75+ orders! Taxes & Fees More…" at bounding box center [183, 251] width 355 height 95
click at [334, 260] on div "Credit -$88.99" at bounding box center [183, 260] width 355 height 6
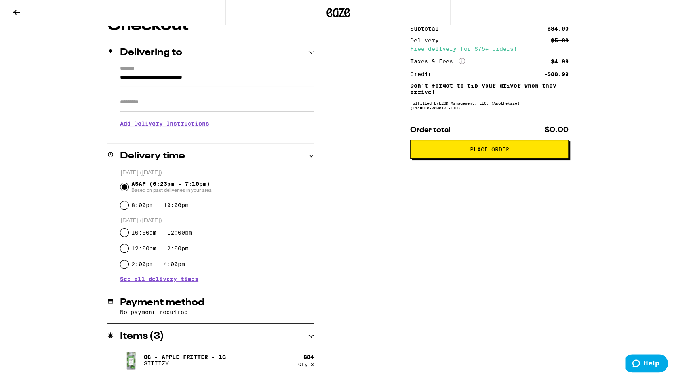
scroll to position [0, 0]
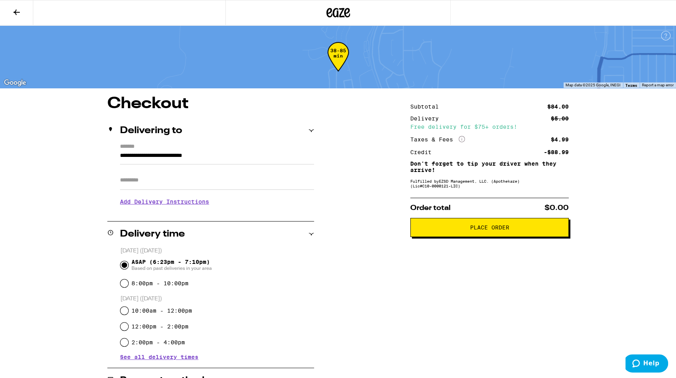
click at [15, 16] on icon at bounding box center [17, 13] width 10 height 10
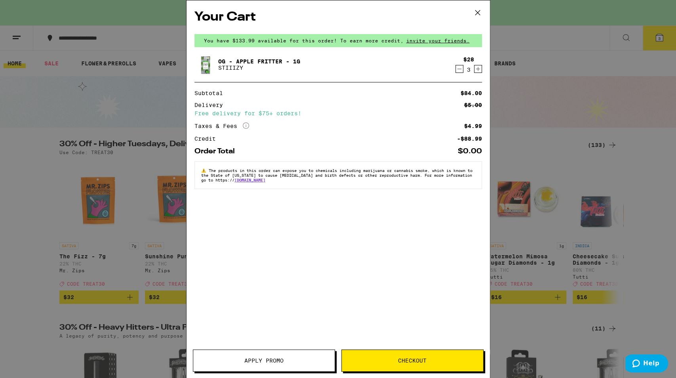
click at [265, 357] on button "Apply Promo" at bounding box center [264, 360] width 142 height 22
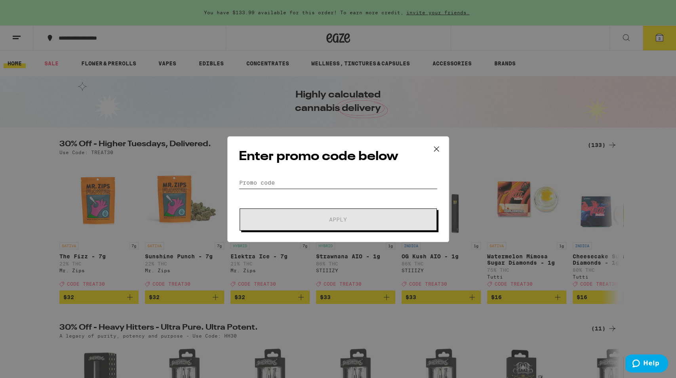
click at [275, 184] on input "Promo Code" at bounding box center [338, 183] width 199 height 12
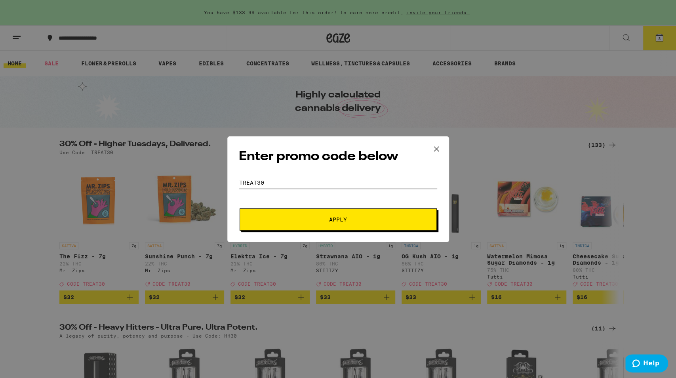
type input "treat30"
click at [283, 220] on span "Apply" at bounding box center [338, 220] width 143 height 6
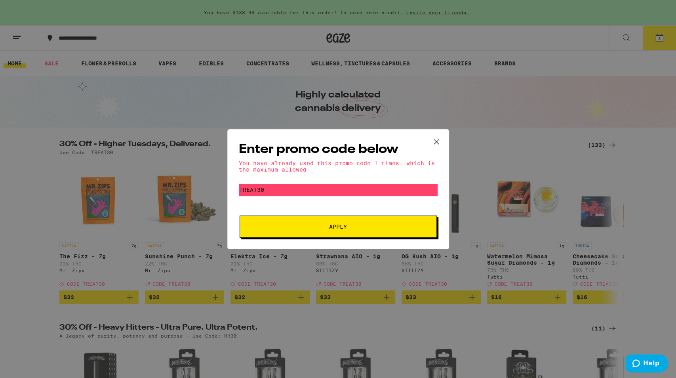
click at [438, 138] on icon at bounding box center [436, 142] width 12 height 12
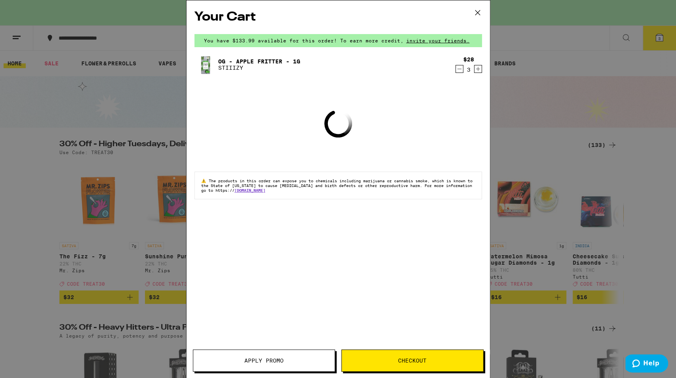
click at [76, 180] on div "Your Cart You have $133.99 available for this order! To earn more credit, invit…" at bounding box center [338, 189] width 676 height 378
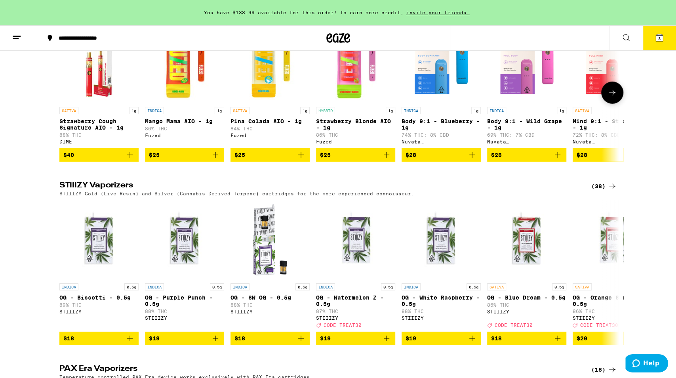
scroll to position [1482, 0]
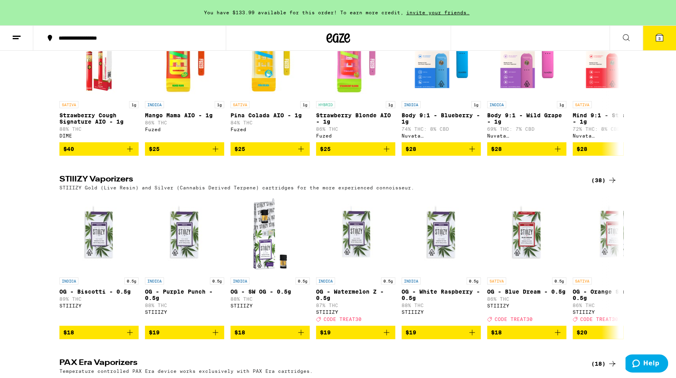
click at [601, 185] on div "(38)" at bounding box center [604, 180] width 26 height 10
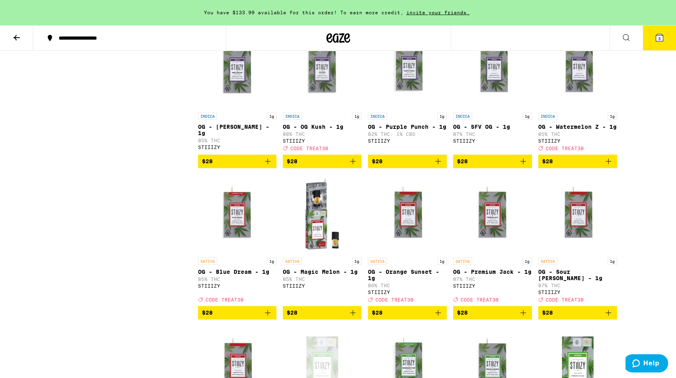
scroll to position [741, 0]
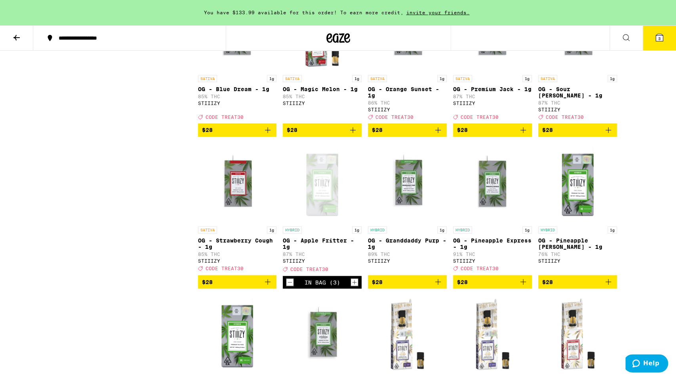
click at [290, 287] on icon "Decrement" at bounding box center [289, 282] width 7 height 10
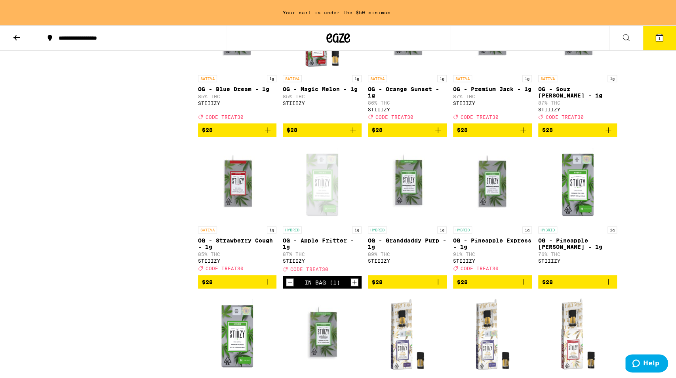
click at [290, 287] on icon "Decrement" at bounding box center [289, 282] width 7 height 10
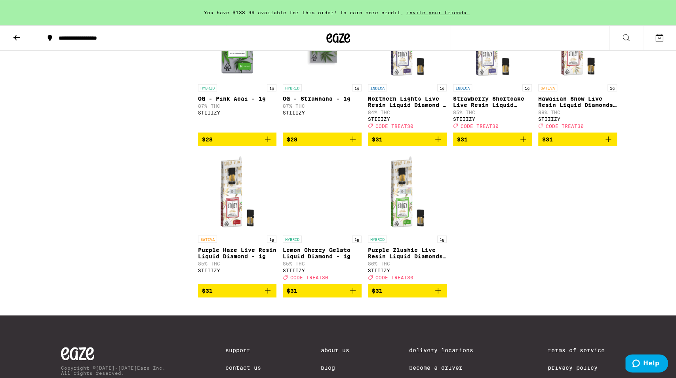
scroll to position [1070, 0]
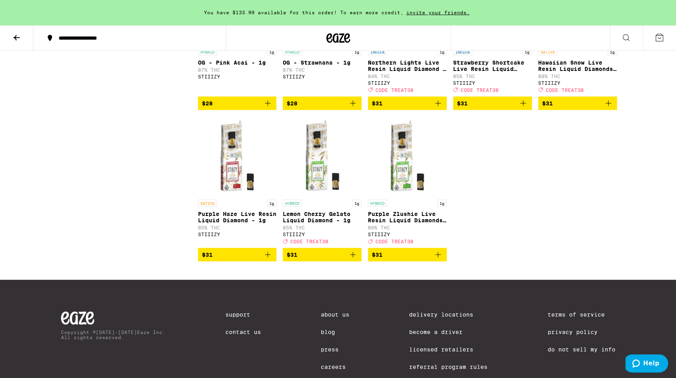
click at [267, 259] on icon "Add to bag" at bounding box center [268, 255] width 10 height 10
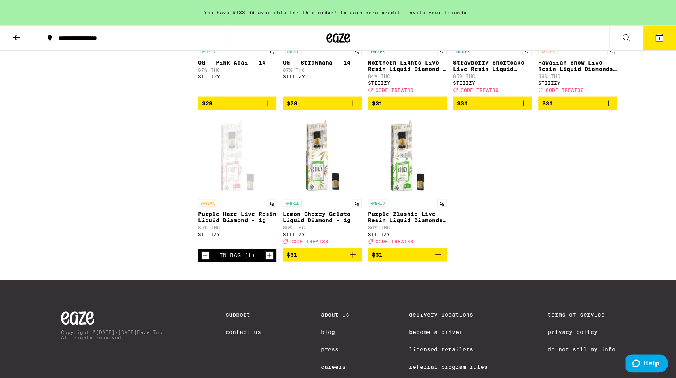
click at [267, 260] on icon "Increment" at bounding box center [269, 255] width 7 height 10
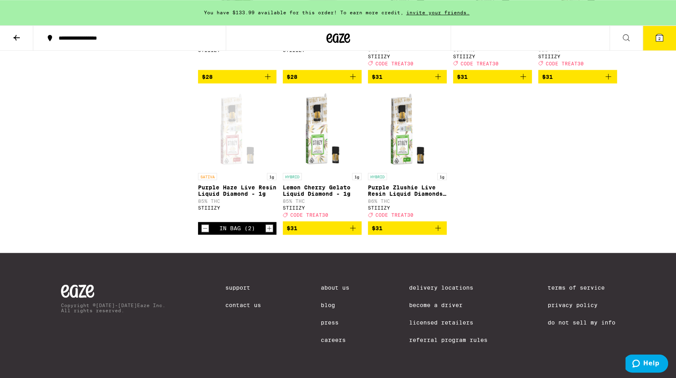
scroll to position [1112, 0]
click at [652, 41] on button "2" at bounding box center [658, 38] width 33 height 25
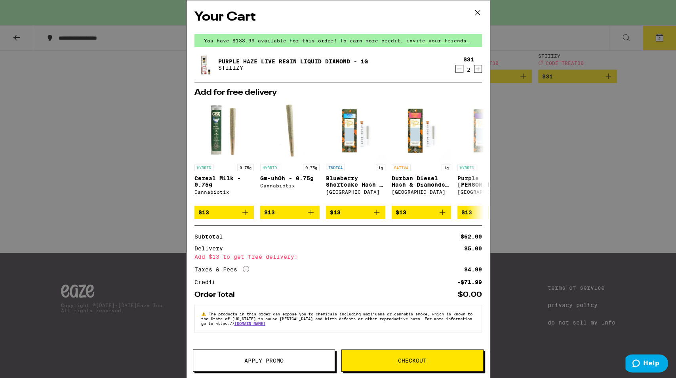
click at [137, 219] on div "Your Cart You have $133.99 available for this order! To earn more credit, invit…" at bounding box center [338, 189] width 676 height 378
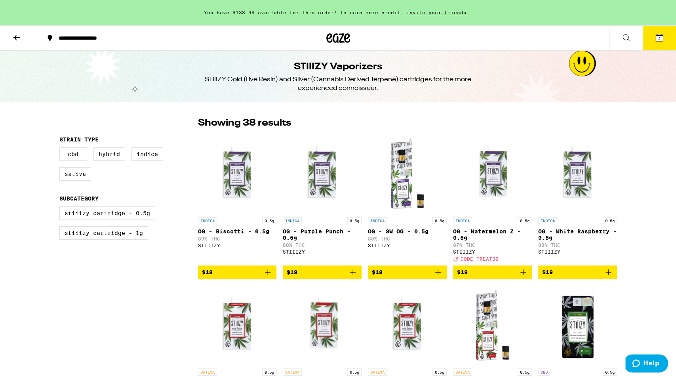
click at [15, 39] on icon at bounding box center [17, 38] width 10 height 10
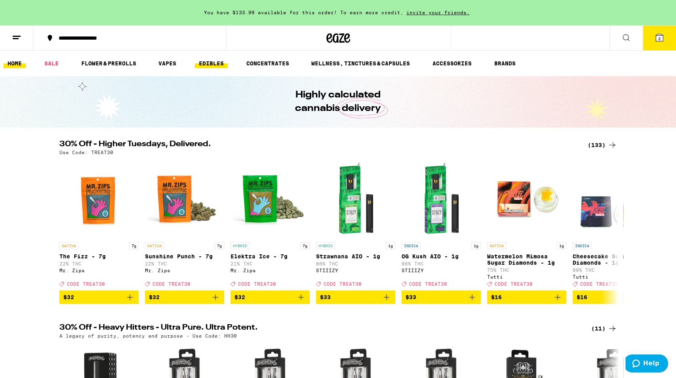
click at [206, 60] on link "EDIBLES" at bounding box center [211, 64] width 33 height 10
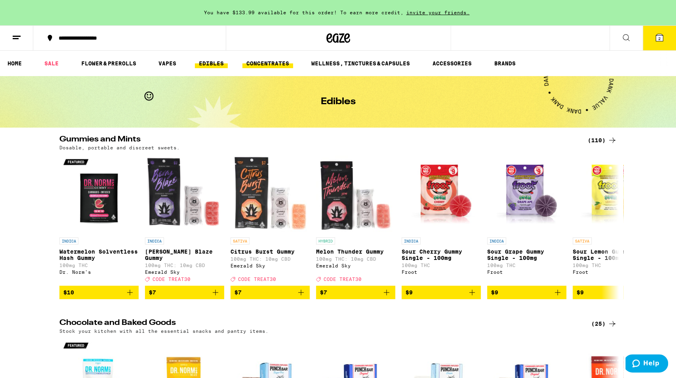
click at [264, 63] on link "CONCENTRATES" at bounding box center [267, 64] width 51 height 10
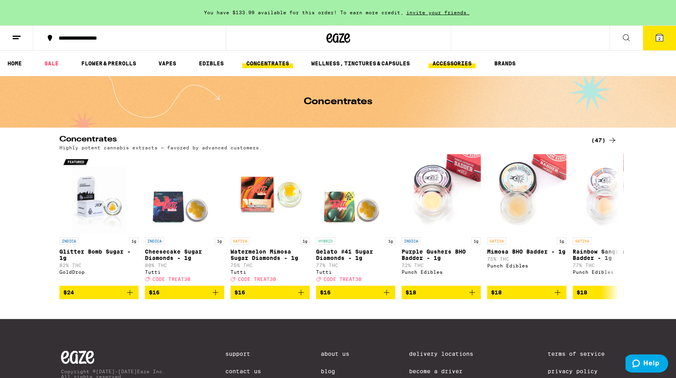
click at [444, 61] on link "ACCESSORIES" at bounding box center [451, 64] width 47 height 10
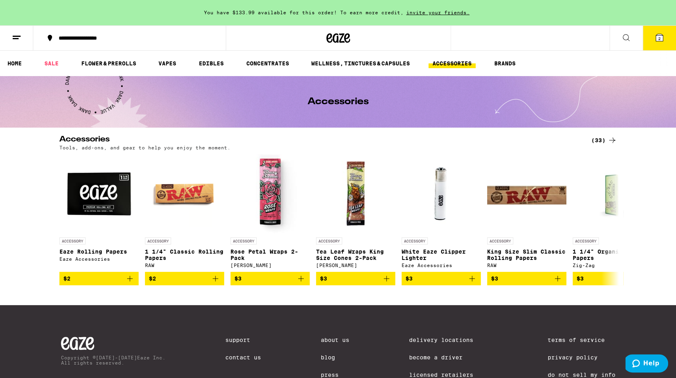
click at [598, 139] on div "(33)" at bounding box center [604, 140] width 26 height 10
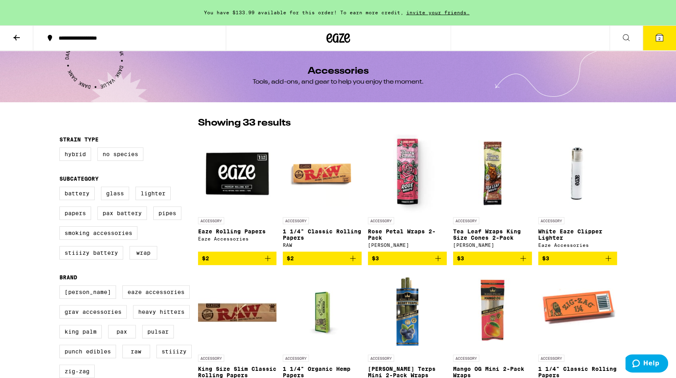
click at [16, 38] on icon at bounding box center [16, 38] width 6 height 6
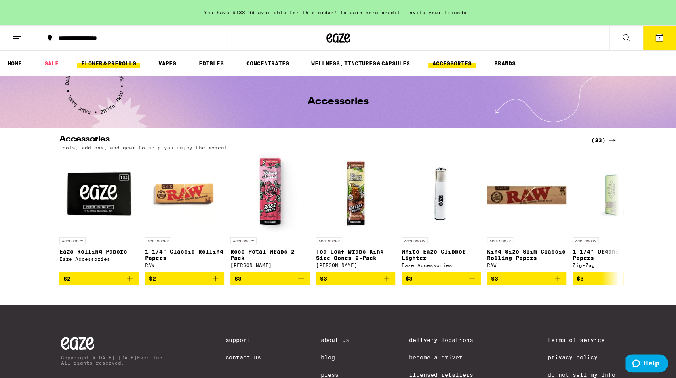
click at [123, 61] on link "FLOWER & PREROLLS" at bounding box center [108, 64] width 63 height 10
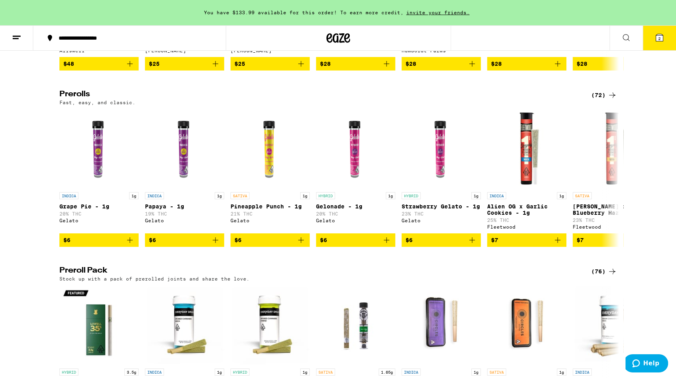
scroll to position [412, 0]
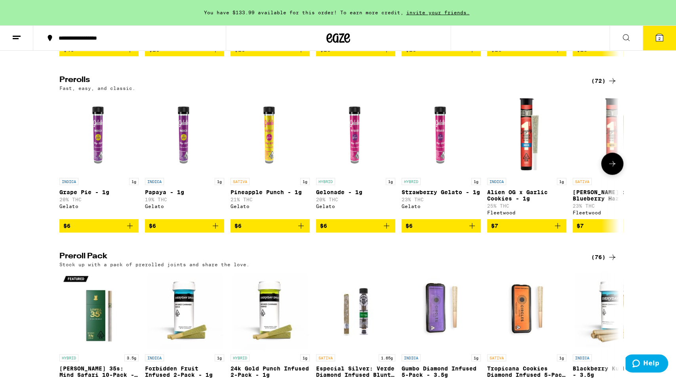
click at [612, 168] on icon at bounding box center [612, 164] width 10 height 10
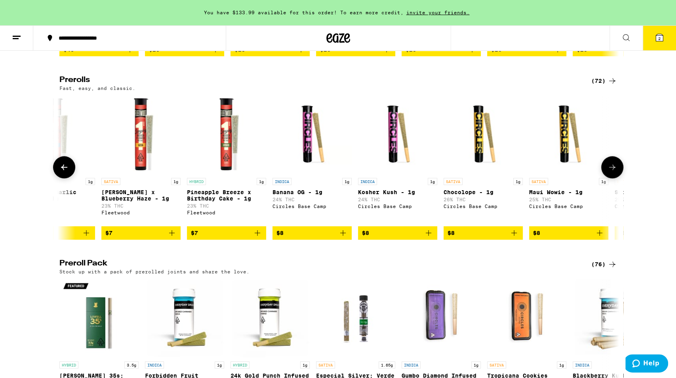
click at [614, 172] on icon at bounding box center [612, 167] width 10 height 10
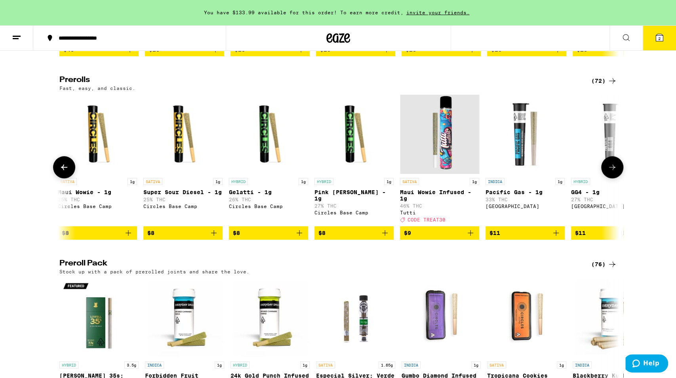
click at [614, 172] on icon at bounding box center [612, 167] width 10 height 10
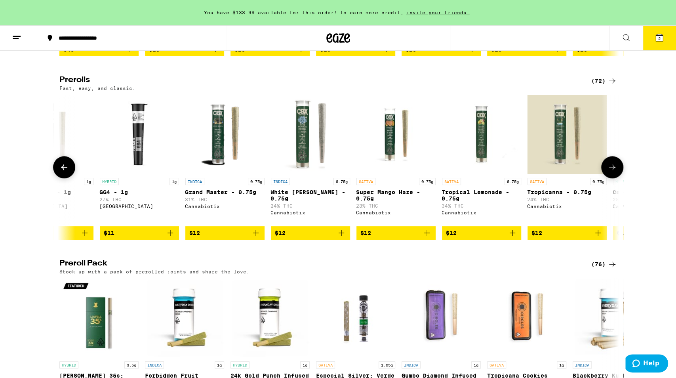
click at [614, 172] on icon at bounding box center [612, 167] width 10 height 10
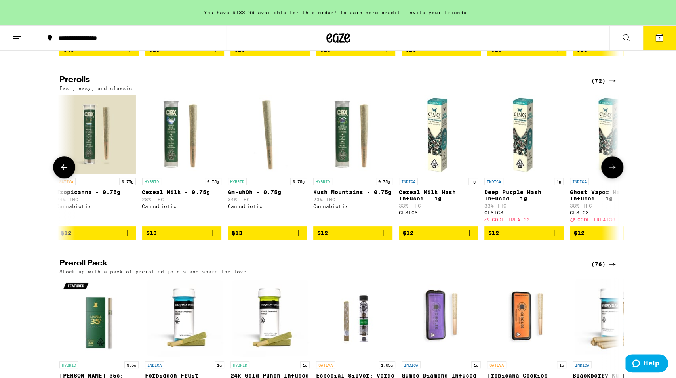
scroll to position [0, 1884]
click at [614, 172] on icon at bounding box center [612, 167] width 10 height 10
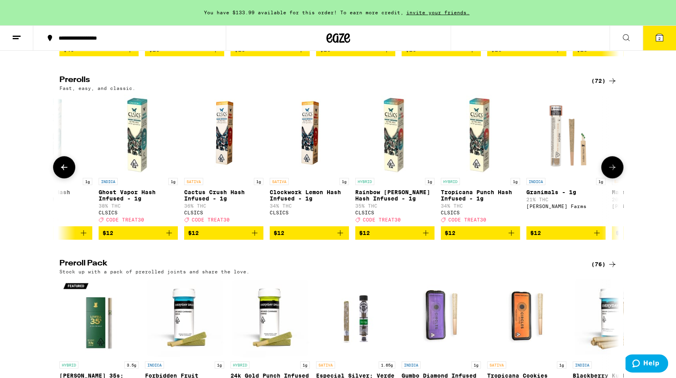
click at [614, 172] on icon at bounding box center [612, 167] width 10 height 10
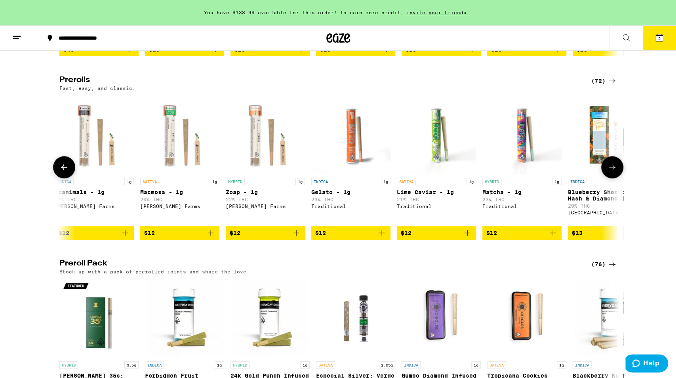
click at [614, 172] on icon at bounding box center [612, 167] width 10 height 10
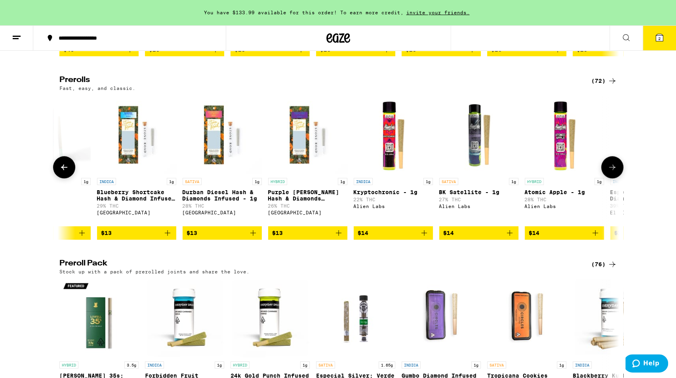
scroll to position [0, 3297]
click at [63, 170] on icon at bounding box center [64, 167] width 6 height 6
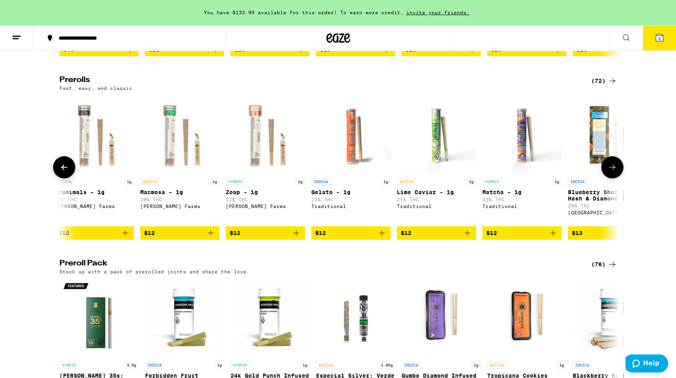
scroll to position [0, 2826]
click at [614, 172] on icon at bounding box center [612, 167] width 10 height 10
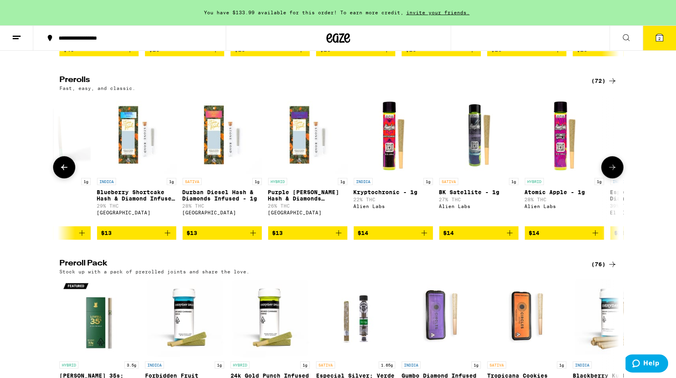
scroll to position [0, 3297]
click at [304, 147] on img "Open page for Purple Runtz Hash & Diamonds Infused - 1g from Stone Road" at bounding box center [307, 134] width 79 height 79
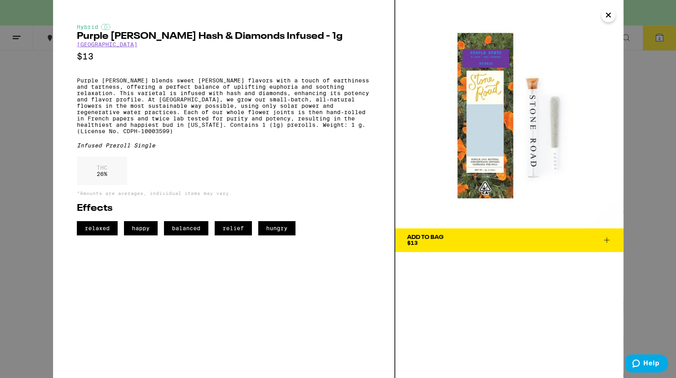
click at [475, 239] on span "Add To Bag $13" at bounding box center [509, 239] width 204 height 11
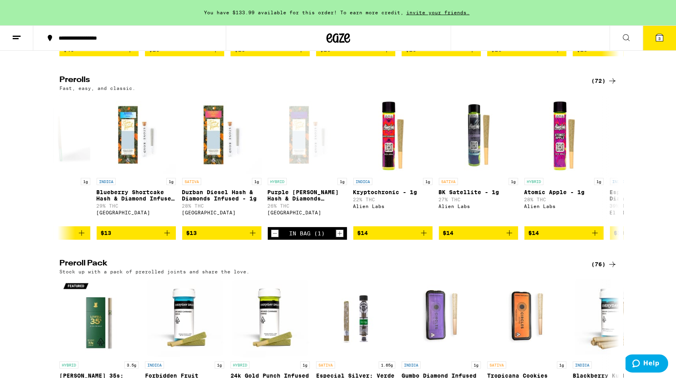
click at [660, 49] on button "3" at bounding box center [658, 38] width 33 height 25
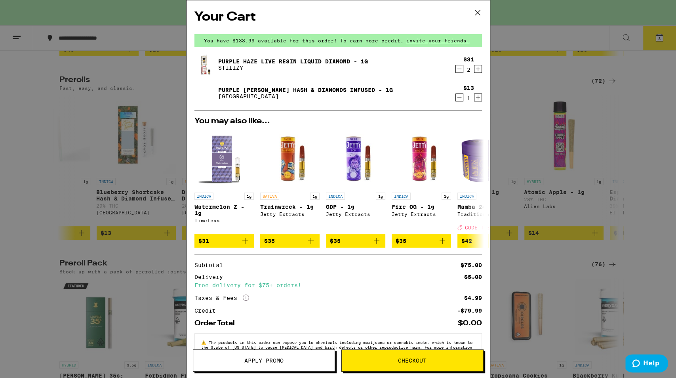
click at [104, 175] on div "Your Cart You have $133.99 available for this order! To earn more credit, invit…" at bounding box center [338, 189] width 676 height 378
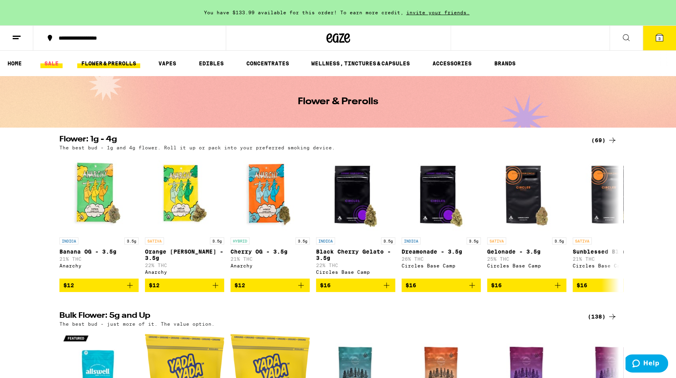
click at [48, 66] on link "SALE" at bounding box center [51, 64] width 22 height 10
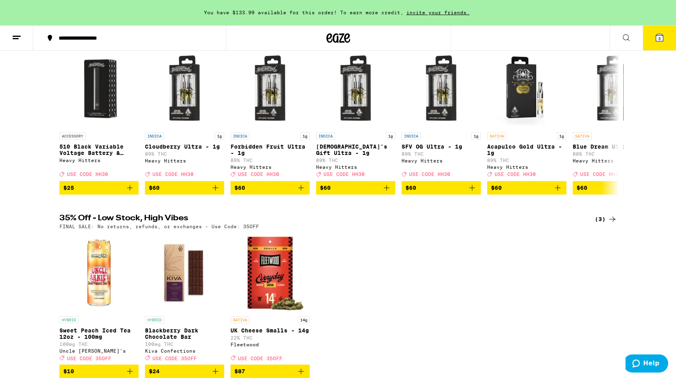
scroll to position [247, 0]
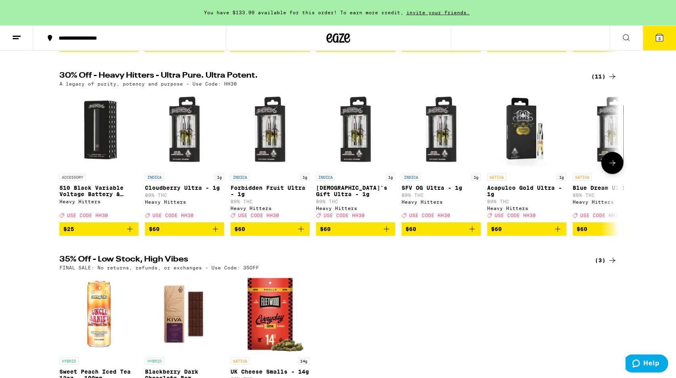
click at [104, 132] on img "Open page for 510 Black Variable Voltage Battery & Charger from Heavy Hitters" at bounding box center [98, 129] width 79 height 79
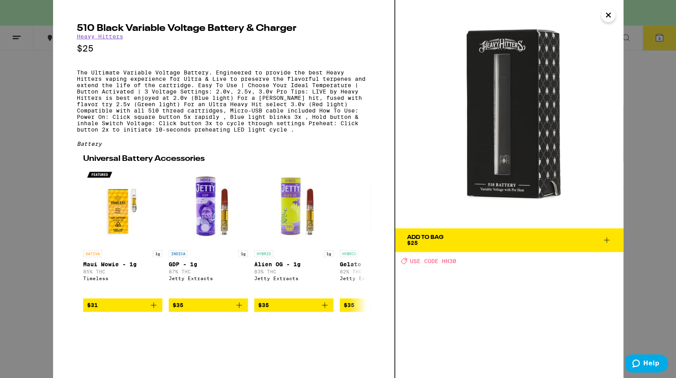
click at [449, 243] on span "Add To Bag $25" at bounding box center [509, 239] width 204 height 11
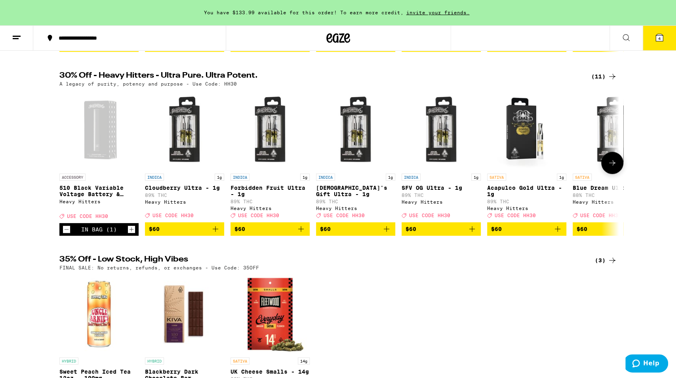
click at [516, 234] on span "$60" at bounding box center [526, 229] width 71 height 10
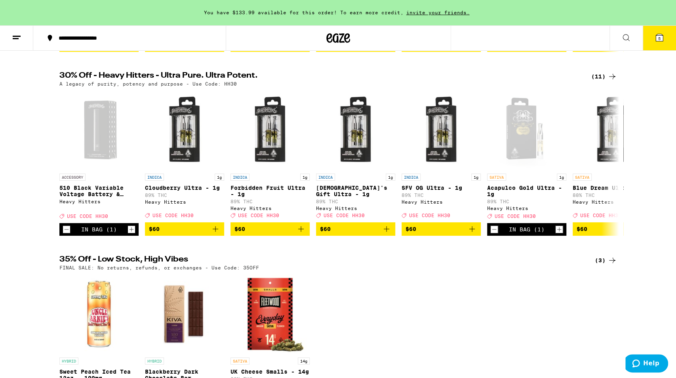
click at [659, 43] on button "5" at bounding box center [658, 38] width 33 height 25
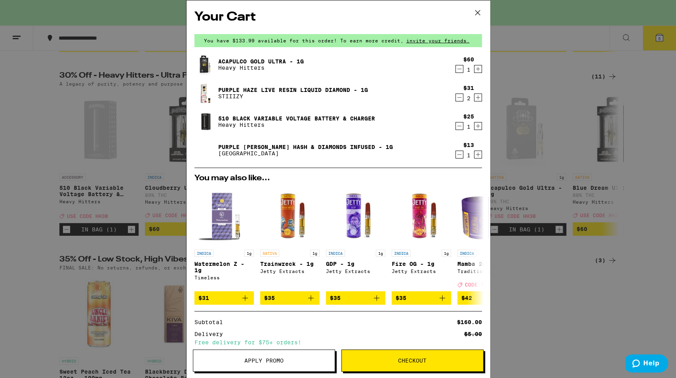
click at [461, 97] on icon "Decrement" at bounding box center [459, 98] width 7 height 10
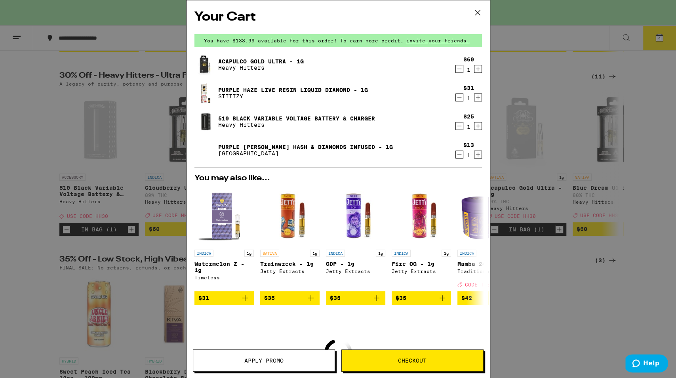
click at [461, 97] on icon "Decrement" at bounding box center [459, 98] width 7 height 10
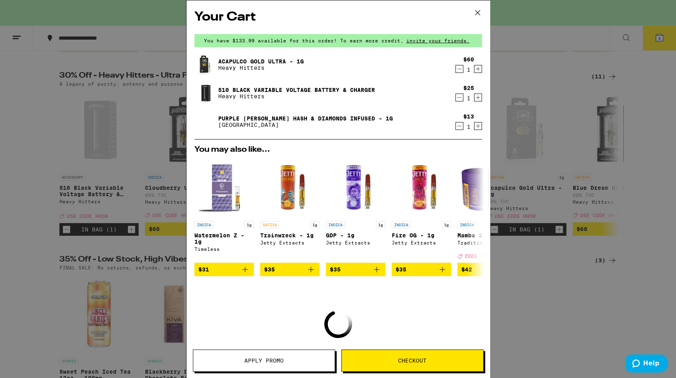
click at [458, 127] on icon "Decrement" at bounding box center [459, 126] width 7 height 10
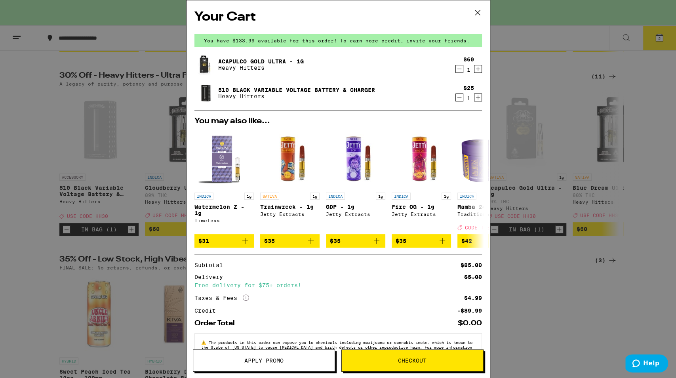
click at [618, 187] on div "Your Cart You have $133.99 available for this order! To earn more credit, invit…" at bounding box center [338, 189] width 676 height 378
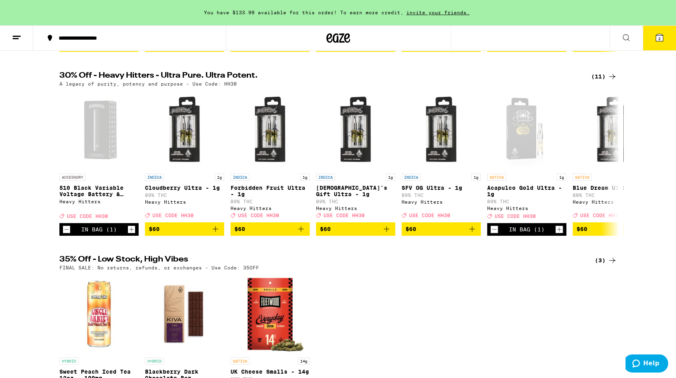
click at [603, 81] on div "(11)" at bounding box center [604, 77] width 26 height 10
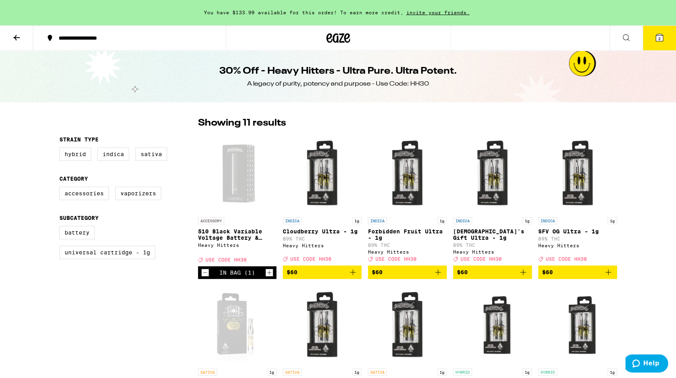
click at [665, 39] on button "2" at bounding box center [658, 38] width 33 height 25
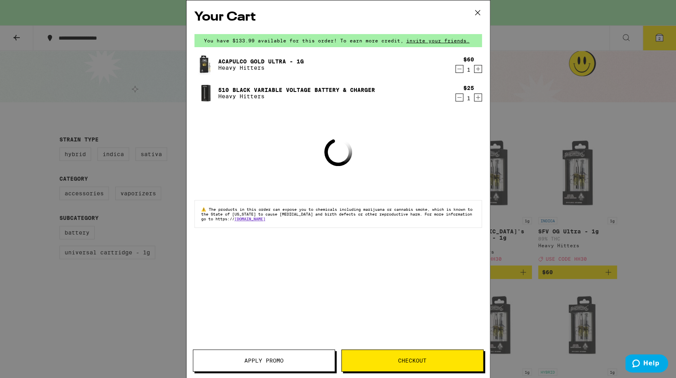
click at [255, 363] on span "Apply Promo" at bounding box center [263, 360] width 39 height 6
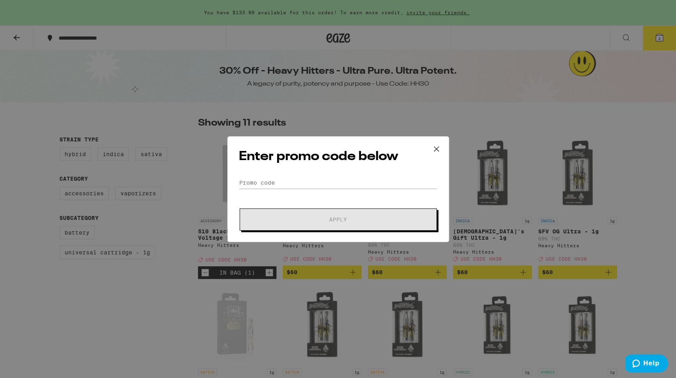
click at [295, 176] on div "Enter promo code below Promo Code Apply" at bounding box center [338, 189] width 222 height 106
click at [291, 184] on input "Promo Code" at bounding box center [338, 183] width 199 height 12
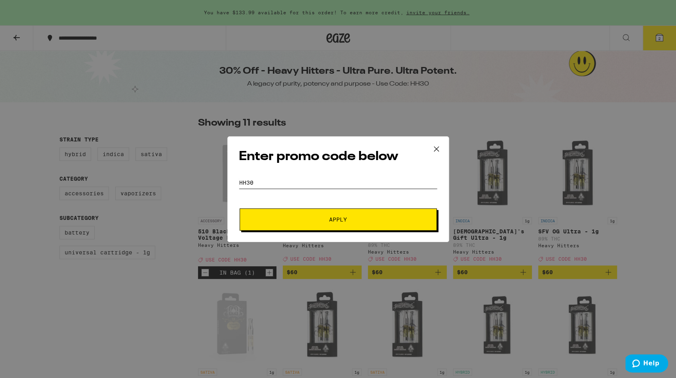
type input "hh30"
click at [296, 219] on span "Apply" at bounding box center [338, 220] width 143 height 6
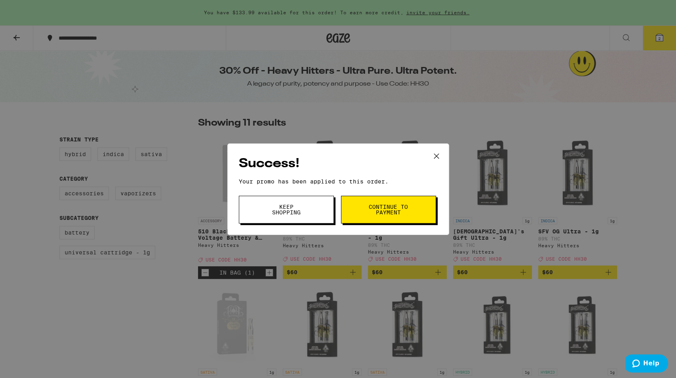
click at [369, 204] on span "Continue to payment" at bounding box center [388, 209] width 40 height 11
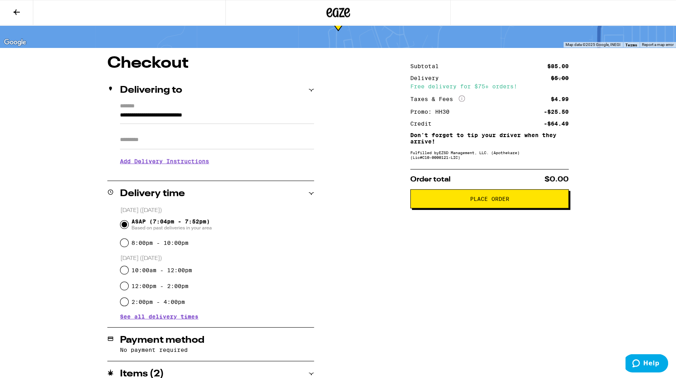
scroll to position [25, 0]
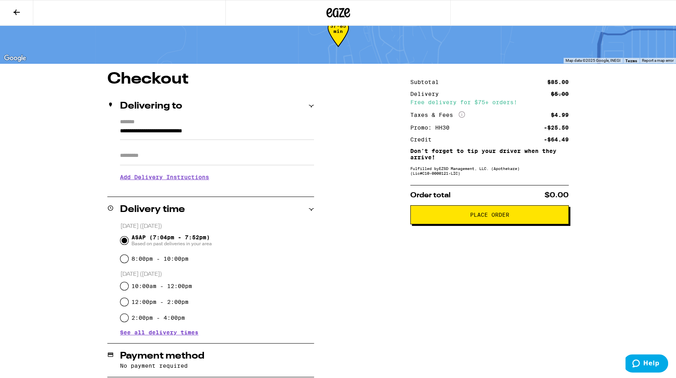
click at [471, 214] on button "Place Order" at bounding box center [489, 214] width 158 height 19
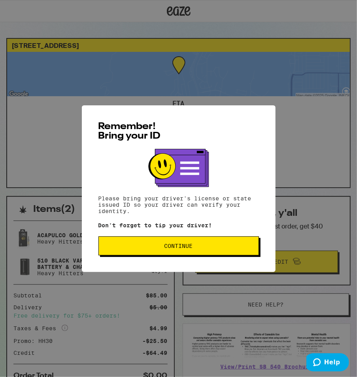
click at [129, 76] on div "Remember! Bring your ID Please bring your driver's license or state issued ID s…" at bounding box center [178, 188] width 357 height 377
